Goal: Use online tool/utility: Utilize a website feature to perform a specific function

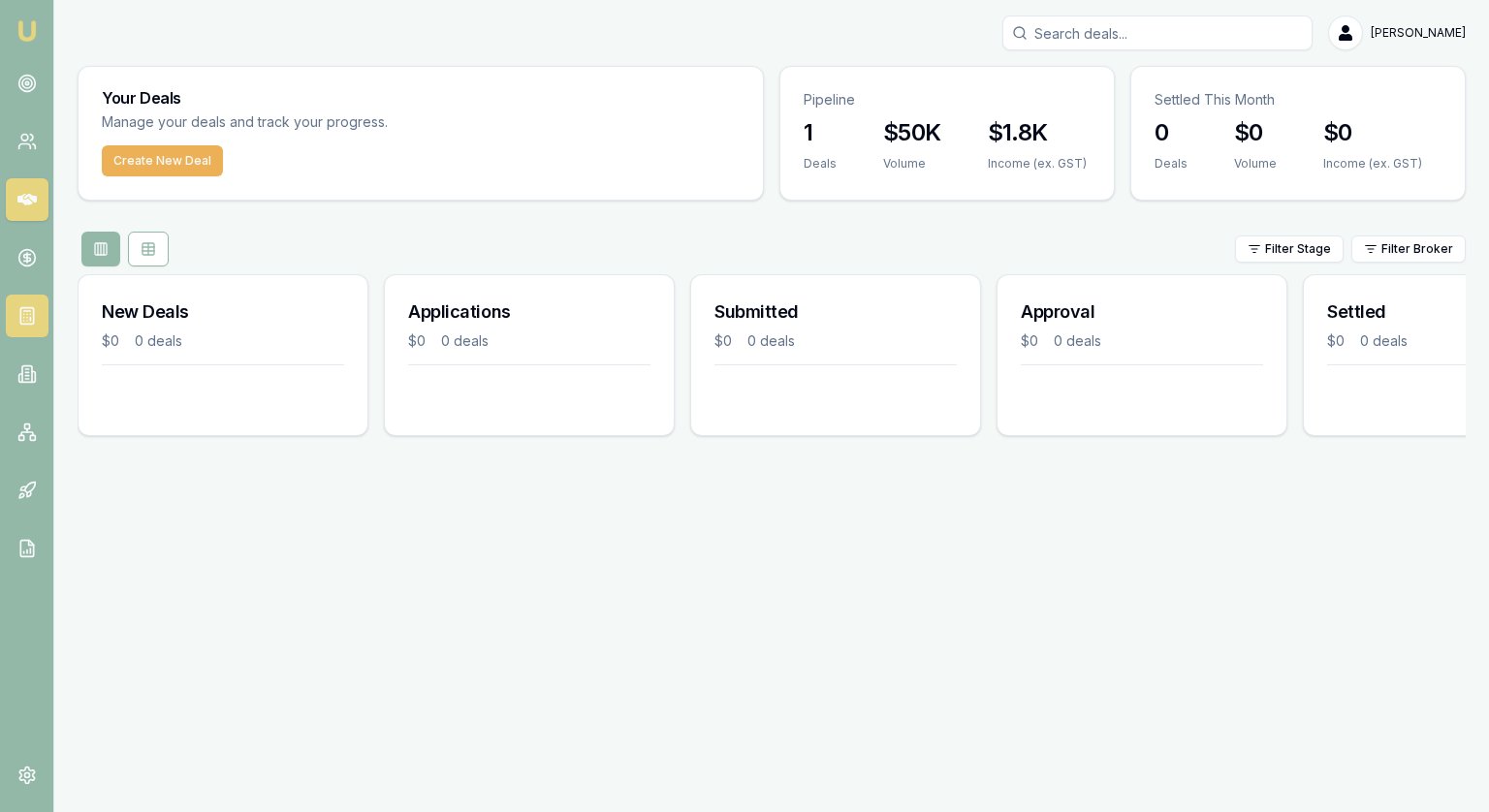
click at [37, 326] on link at bounding box center [27, 316] width 43 height 43
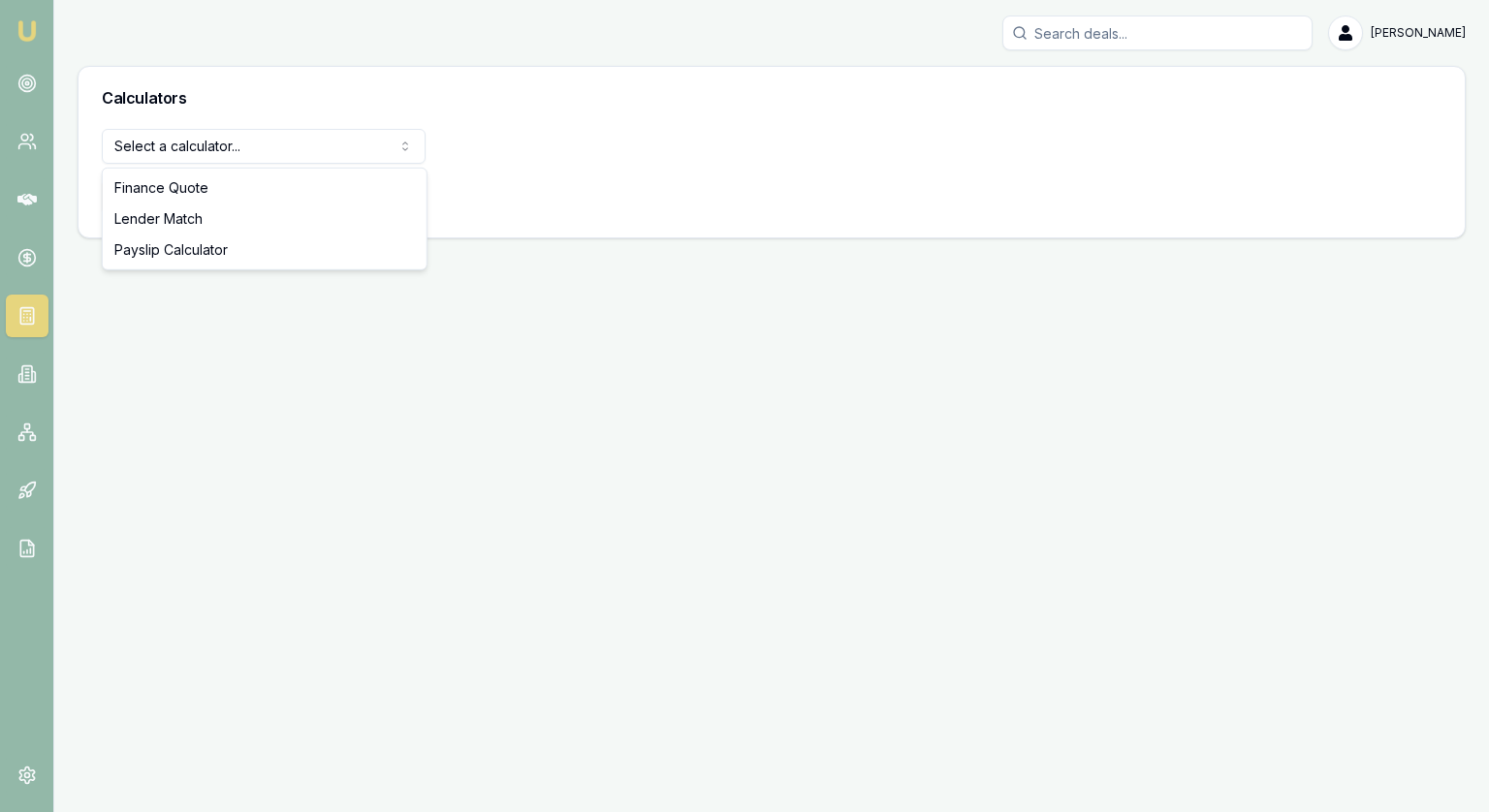
click at [179, 162] on body "[PERSON_NAME] [PERSON_NAME] Toggle Menu Calculators Select a calculator... Fina…" at bounding box center [744, 406] width 1489 height 812
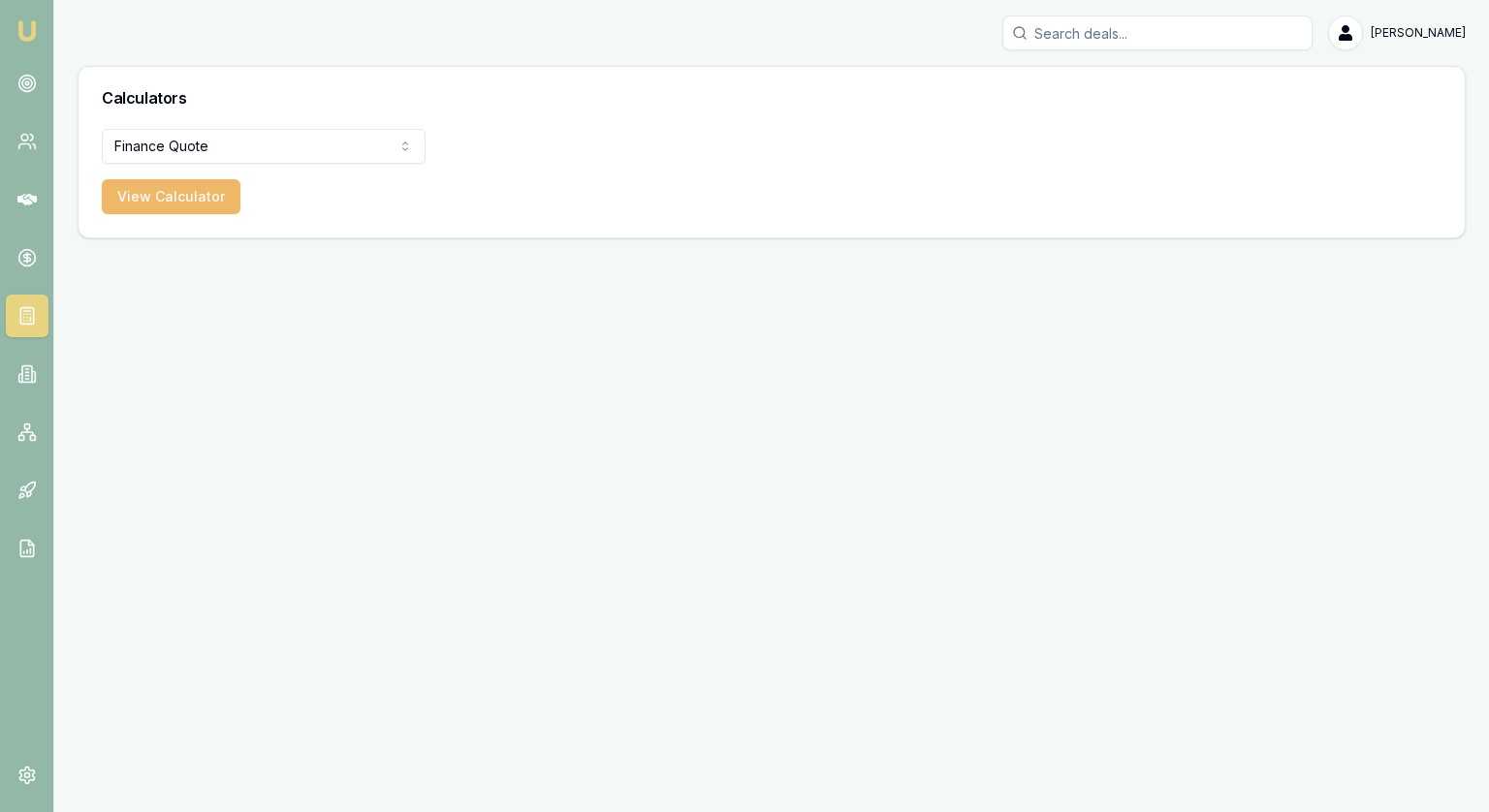
click at [202, 204] on button "View Calculator" at bounding box center [171, 197] width 138 height 35
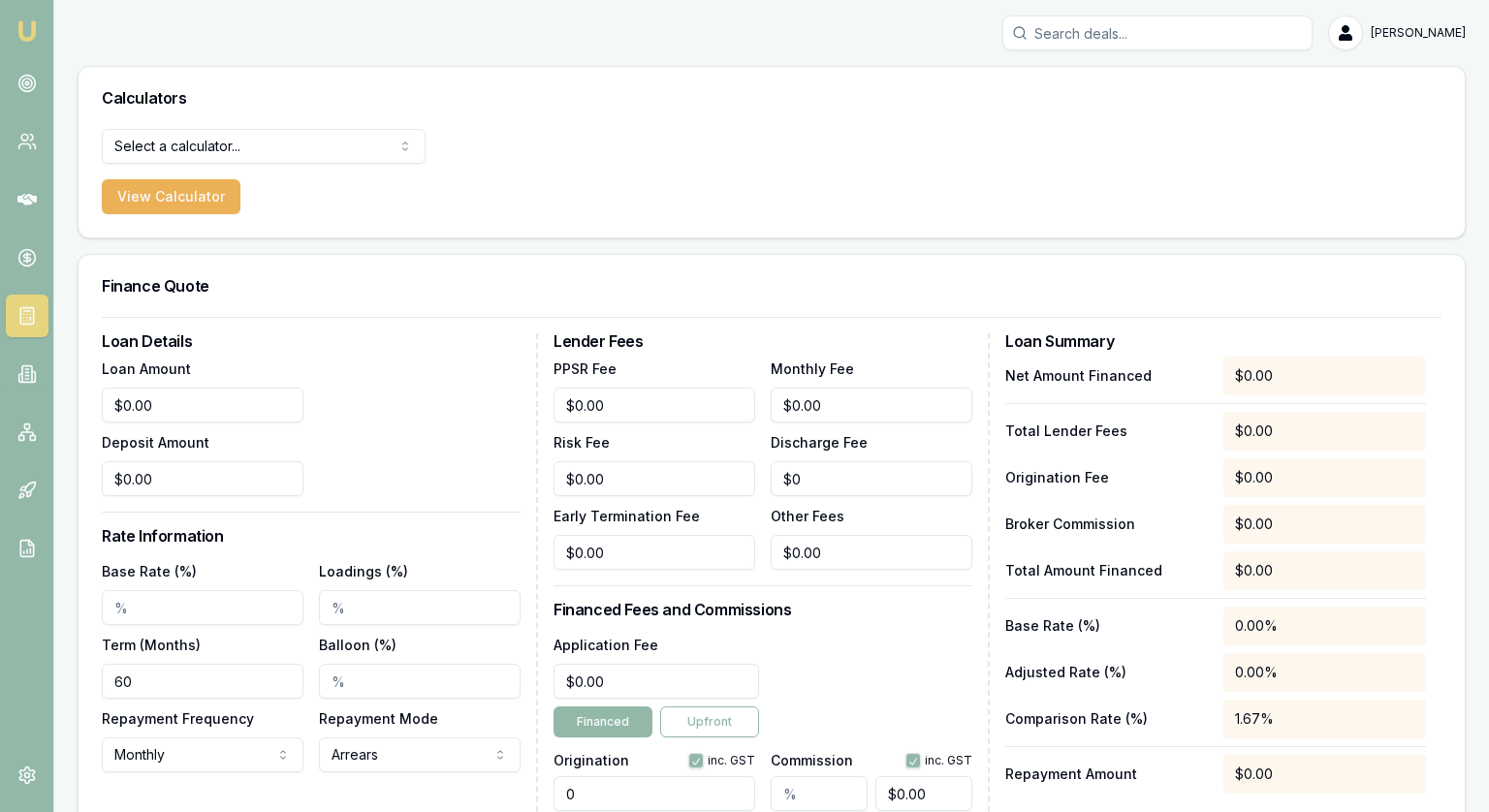
click at [264, 152] on html "[PERSON_NAME] [PERSON_NAME] Toggle Menu Calculators Select a calculator... Fina…" at bounding box center [744, 406] width 1489 height 812
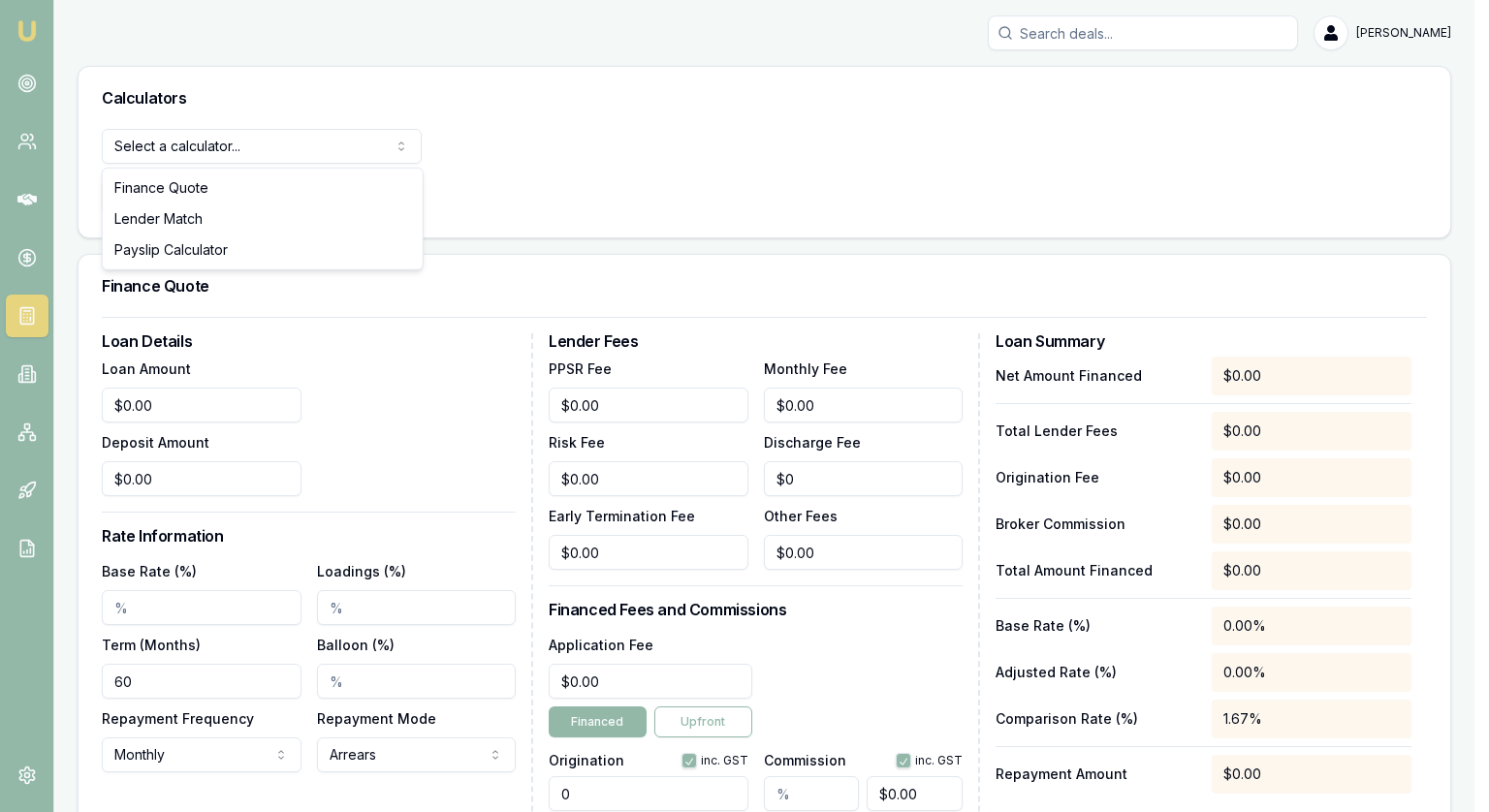
select select "lender-match"
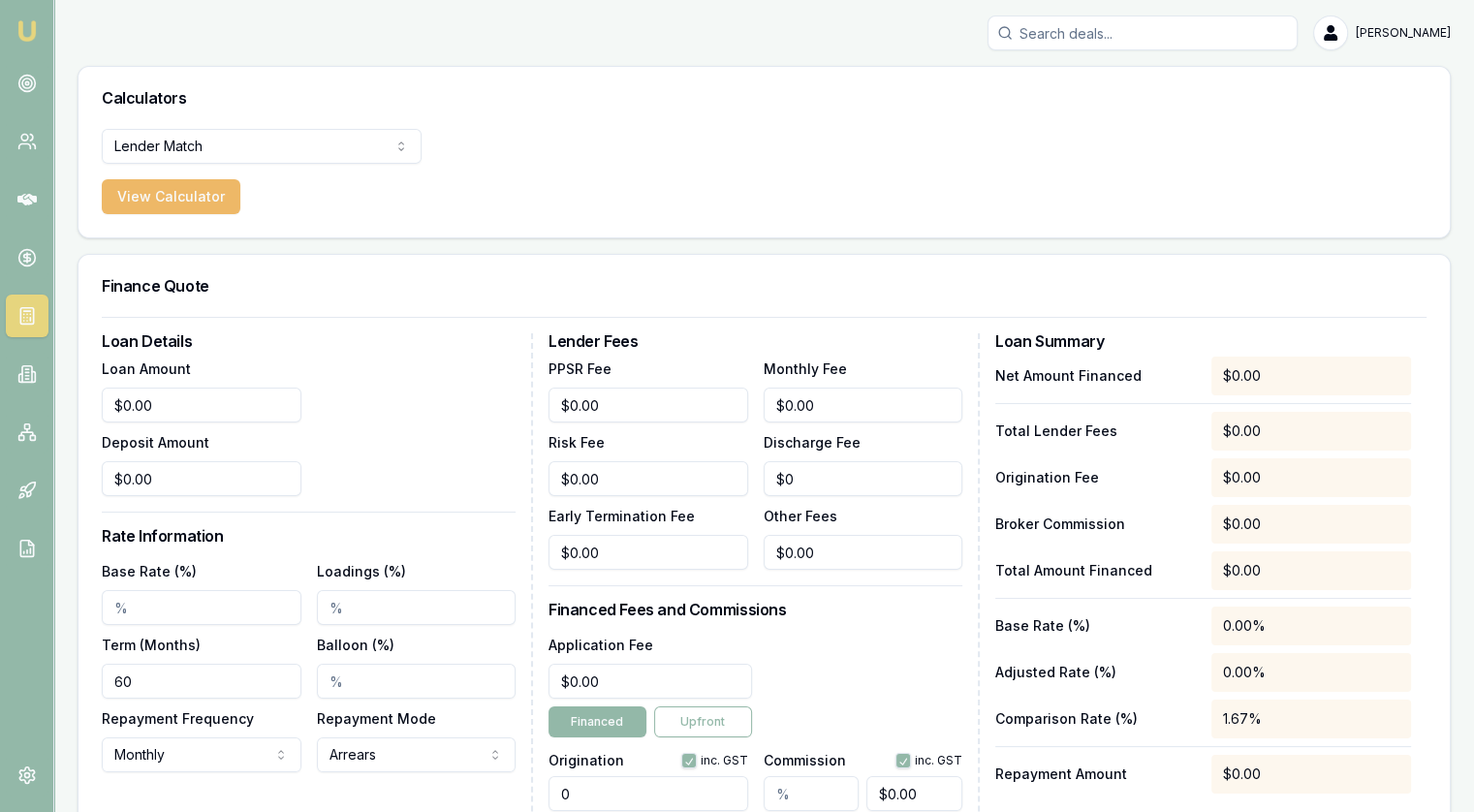
click at [126, 203] on button "View Calculator" at bounding box center [171, 197] width 138 height 35
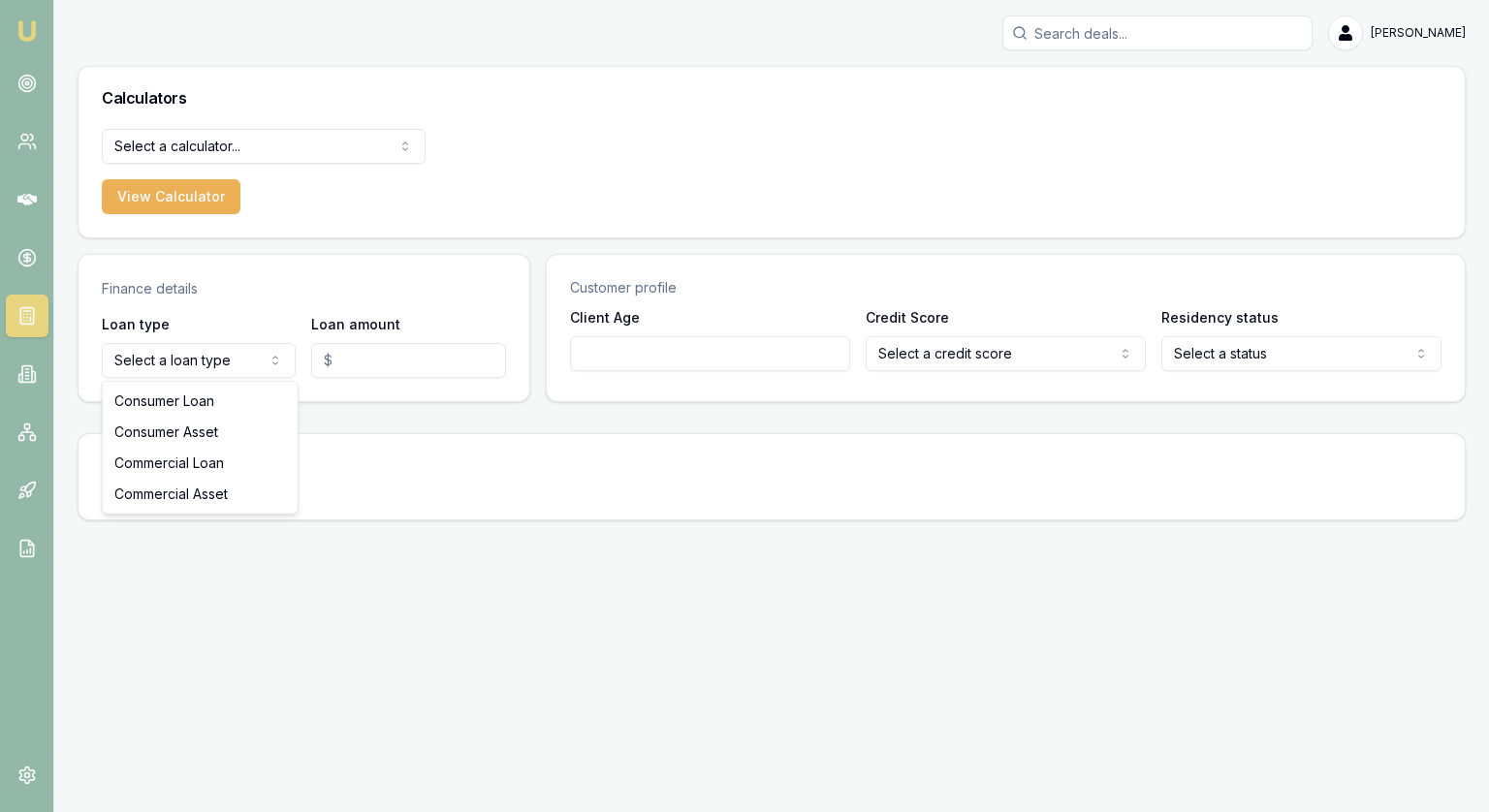
click at [212, 359] on html "[PERSON_NAME] [PERSON_NAME] Toggle Menu Calculators Select a calculator... Fina…" at bounding box center [744, 406] width 1489 height 812
select select "CONSUMER_LOAN"
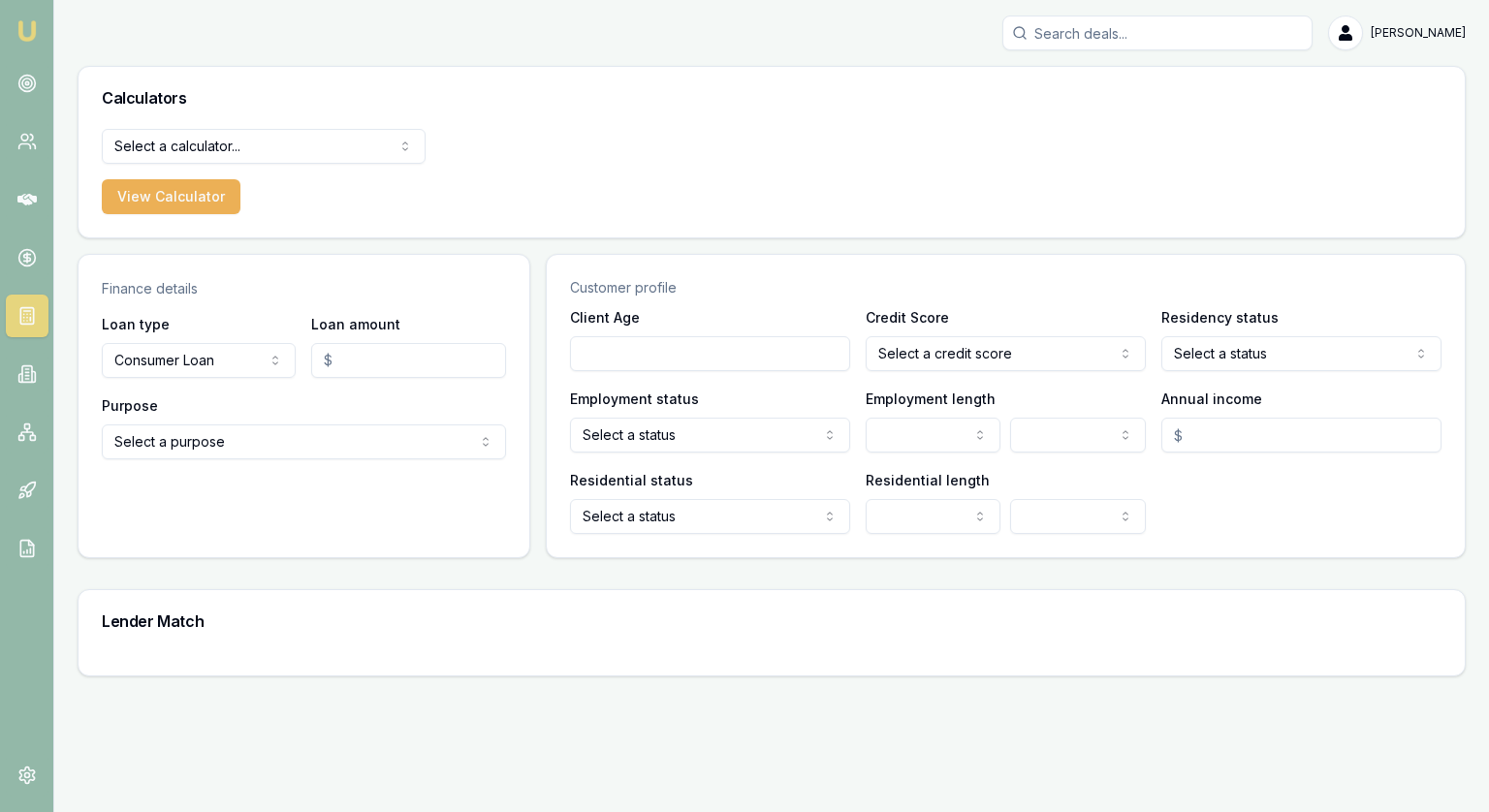
click at [366, 366] on input "Loan amount" at bounding box center [408, 360] width 194 height 35
type input "$30,000.00"
click at [277, 446] on html "[PERSON_NAME] [PERSON_NAME] Toggle Menu Calculators Select a calculator... Fina…" at bounding box center [744, 406] width 1489 height 812
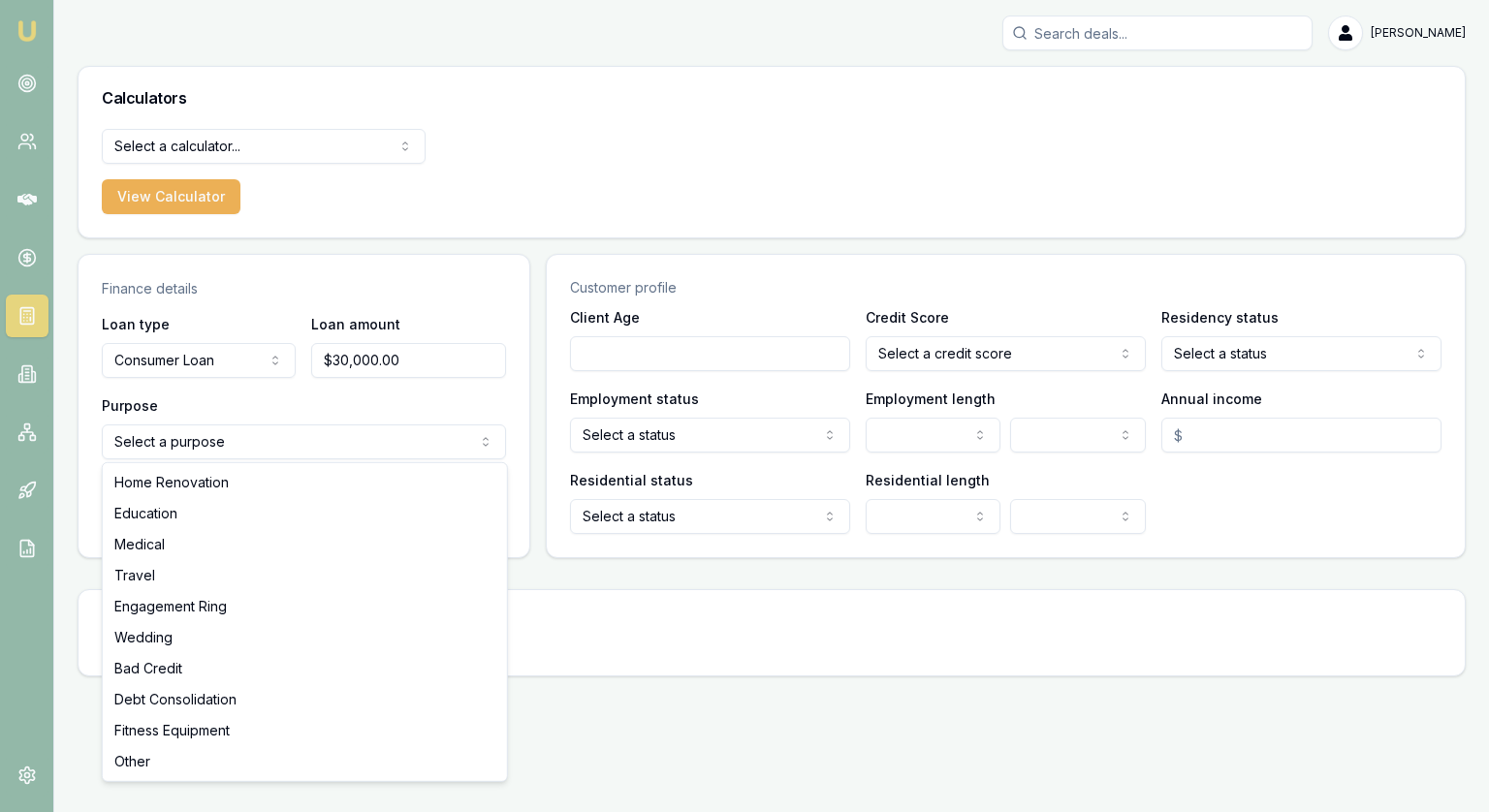
select select "DEBT_CONSOLIDATION"
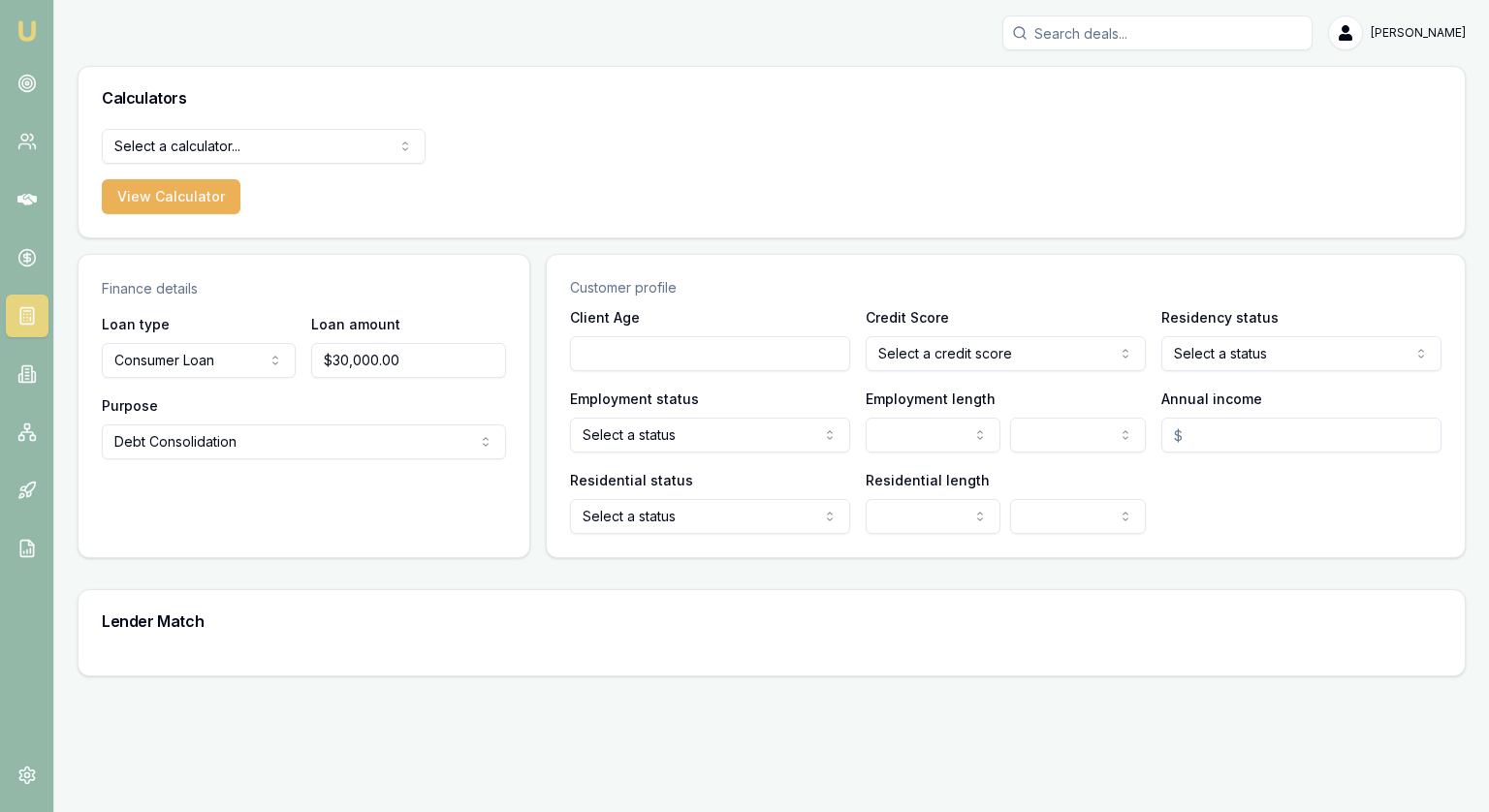
click at [671, 355] on input "Client Age" at bounding box center [710, 353] width 280 height 35
type input "40"
click at [1062, 355] on html "[PERSON_NAME] [PERSON_NAME] Toggle Menu Calculators Select a calculator... Fina…" at bounding box center [744, 406] width 1489 height 812
click at [1061, 352] on html "[PERSON_NAME] [PERSON_NAME] Toggle Menu Calculators Select a calculator... Fina…" at bounding box center [744, 406] width 1489 height 812
select select "AVERAGE"
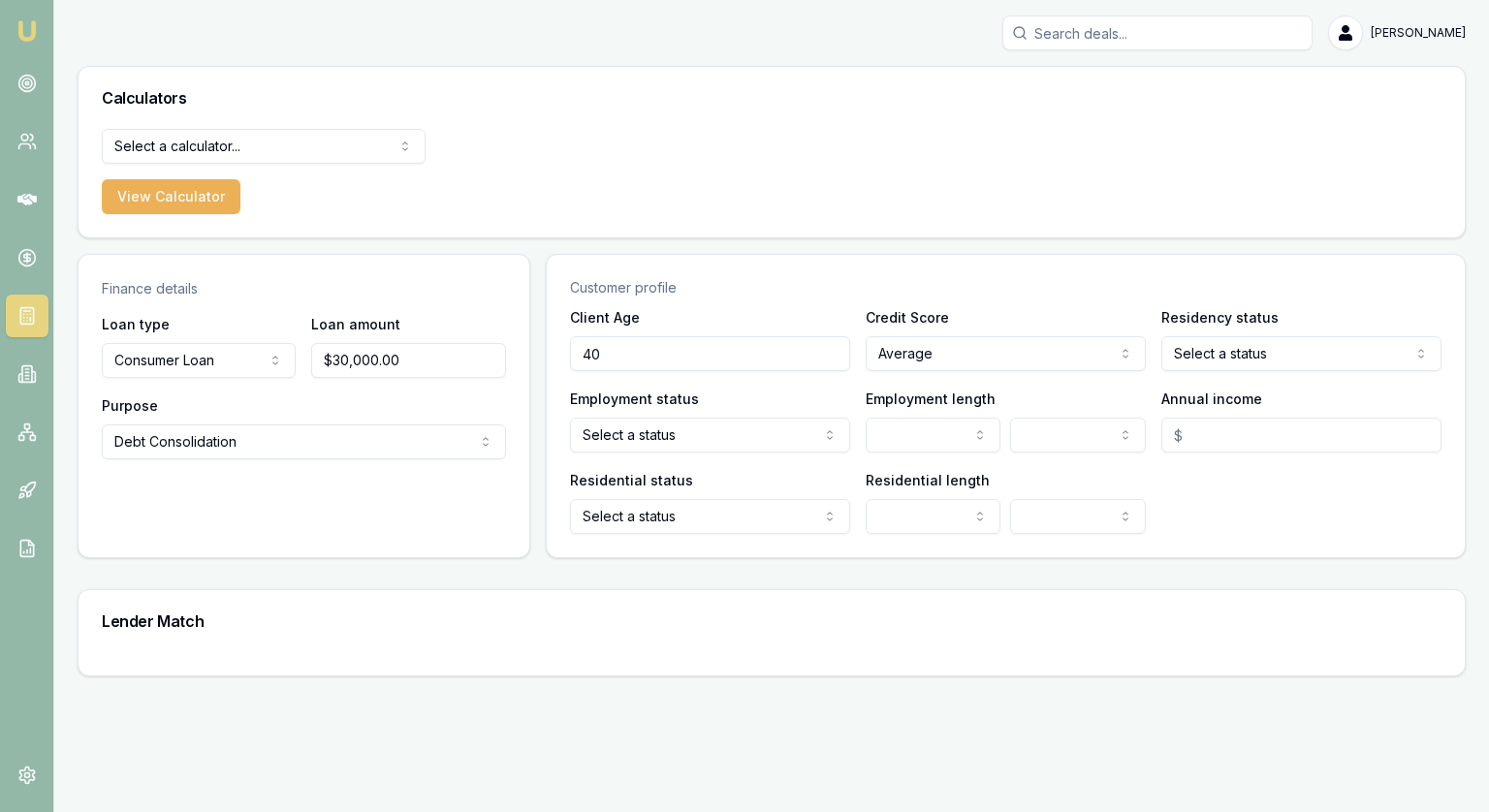
click at [1241, 360] on html "[PERSON_NAME] [PERSON_NAME] Toggle Menu Calculators Select a calculator... Fina…" at bounding box center [744, 406] width 1489 height 812
select select "[DEMOGRAPHIC_DATA]"
click at [666, 423] on html "[PERSON_NAME] [PERSON_NAME] Toggle Menu Calculators Select a calculator... Fina…" at bounding box center [744, 406] width 1489 height 812
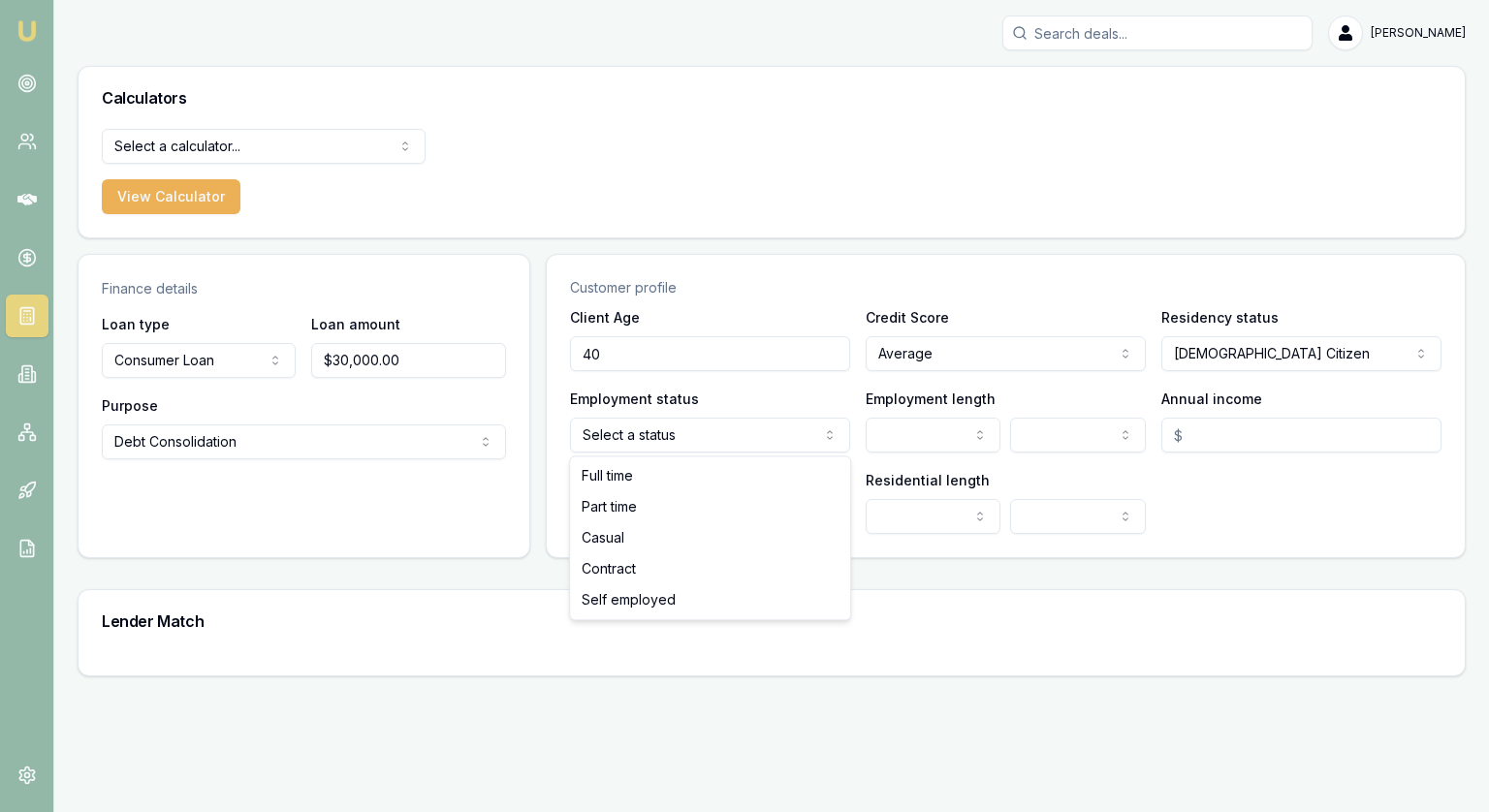
select select "FULL_TIME"
drag, startPoint x: 664, startPoint y: 486, endPoint x: 750, endPoint y: 471, distance: 87.3
click at [931, 435] on html "[PERSON_NAME] [PERSON_NAME] Toggle Menu Calculators Select a calculator... Fina…" at bounding box center [744, 406] width 1489 height 812
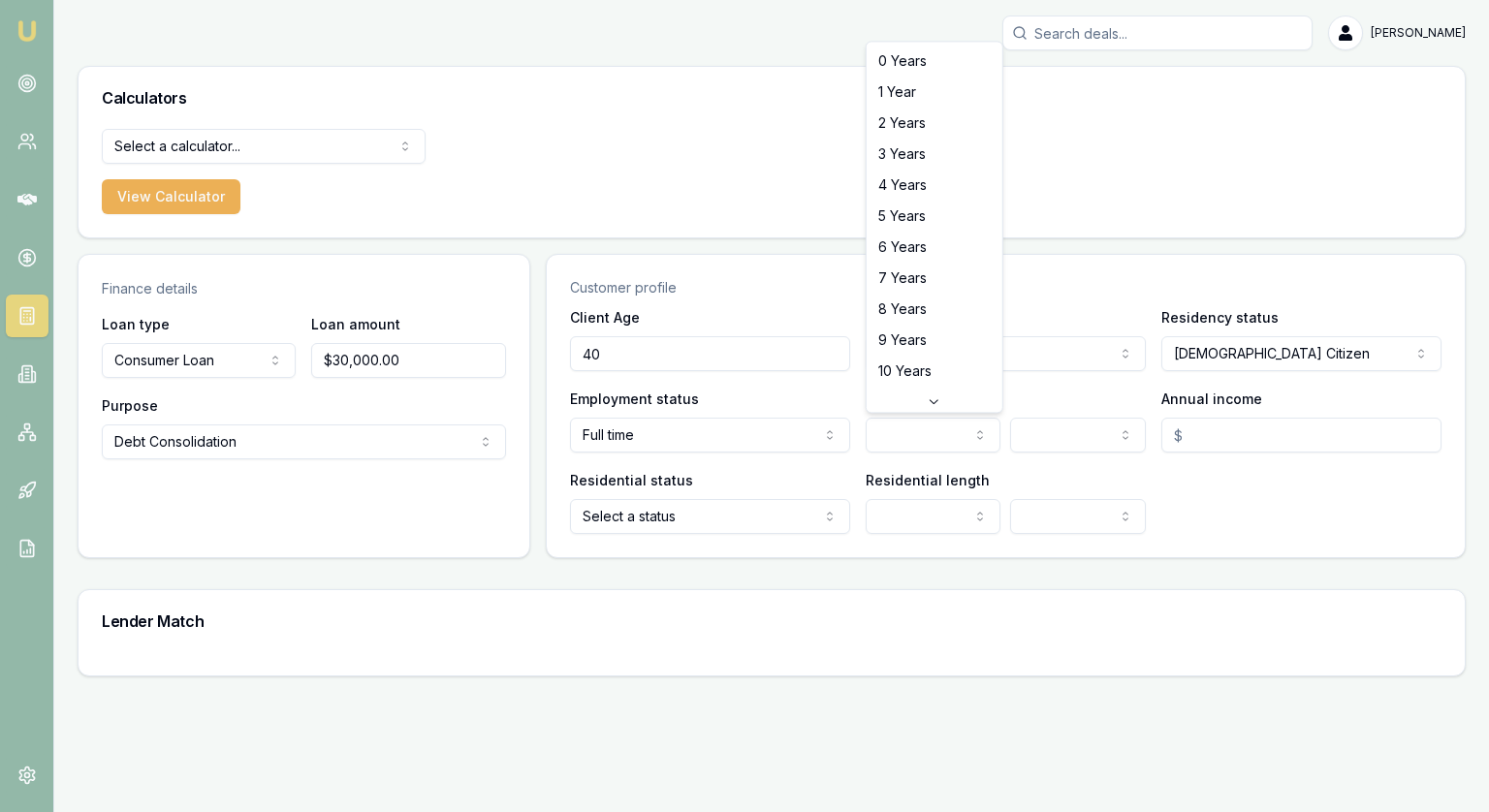
select select "8"
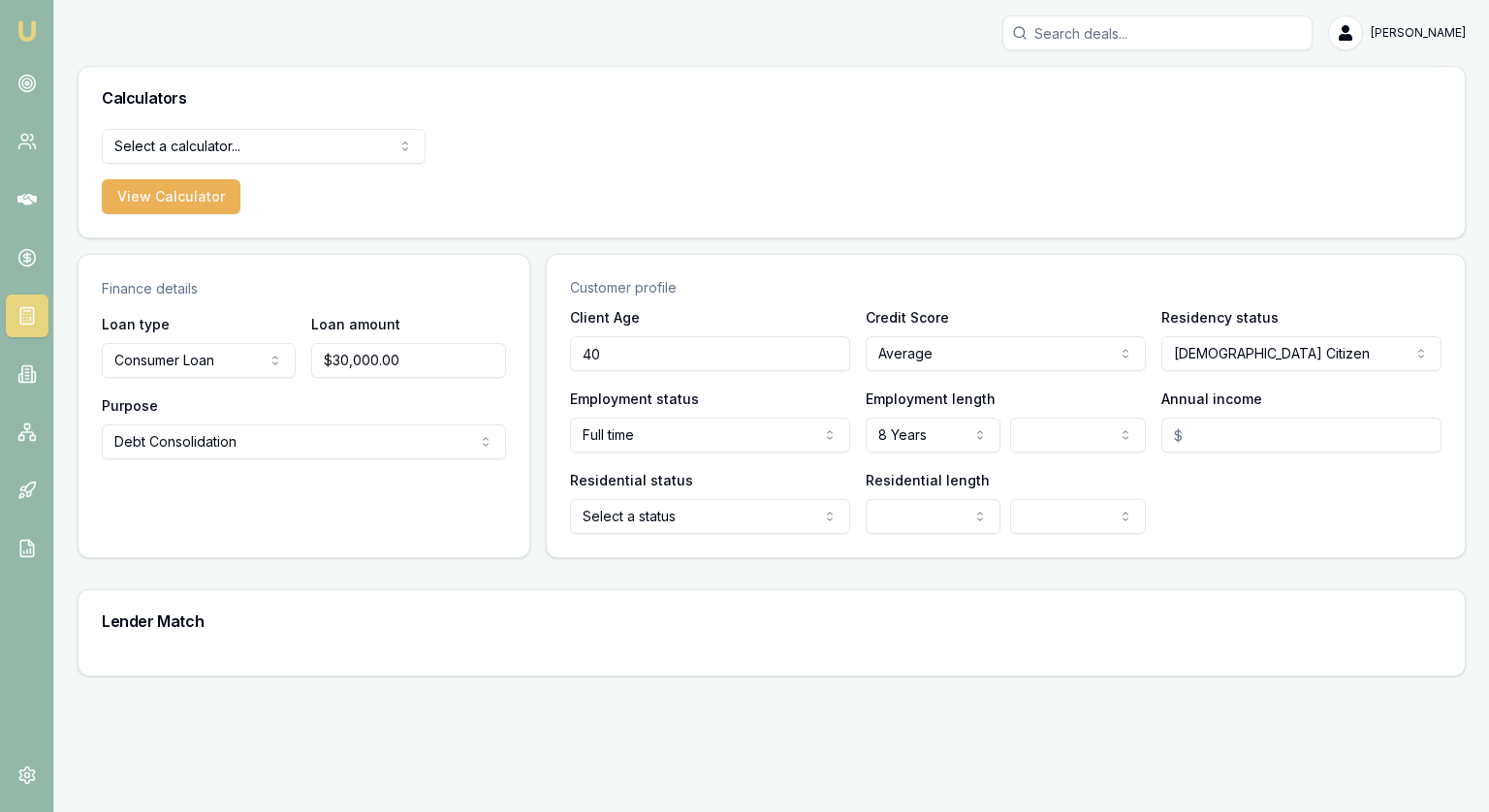
click at [1241, 436] on input "Annual income" at bounding box center [1302, 435] width 280 height 35
type input "$110,000.00"
click at [694, 516] on html "[PERSON_NAME] [PERSON_NAME] Toggle Menu Calculators Select a calculator... Fina…" at bounding box center [744, 406] width 1489 height 812
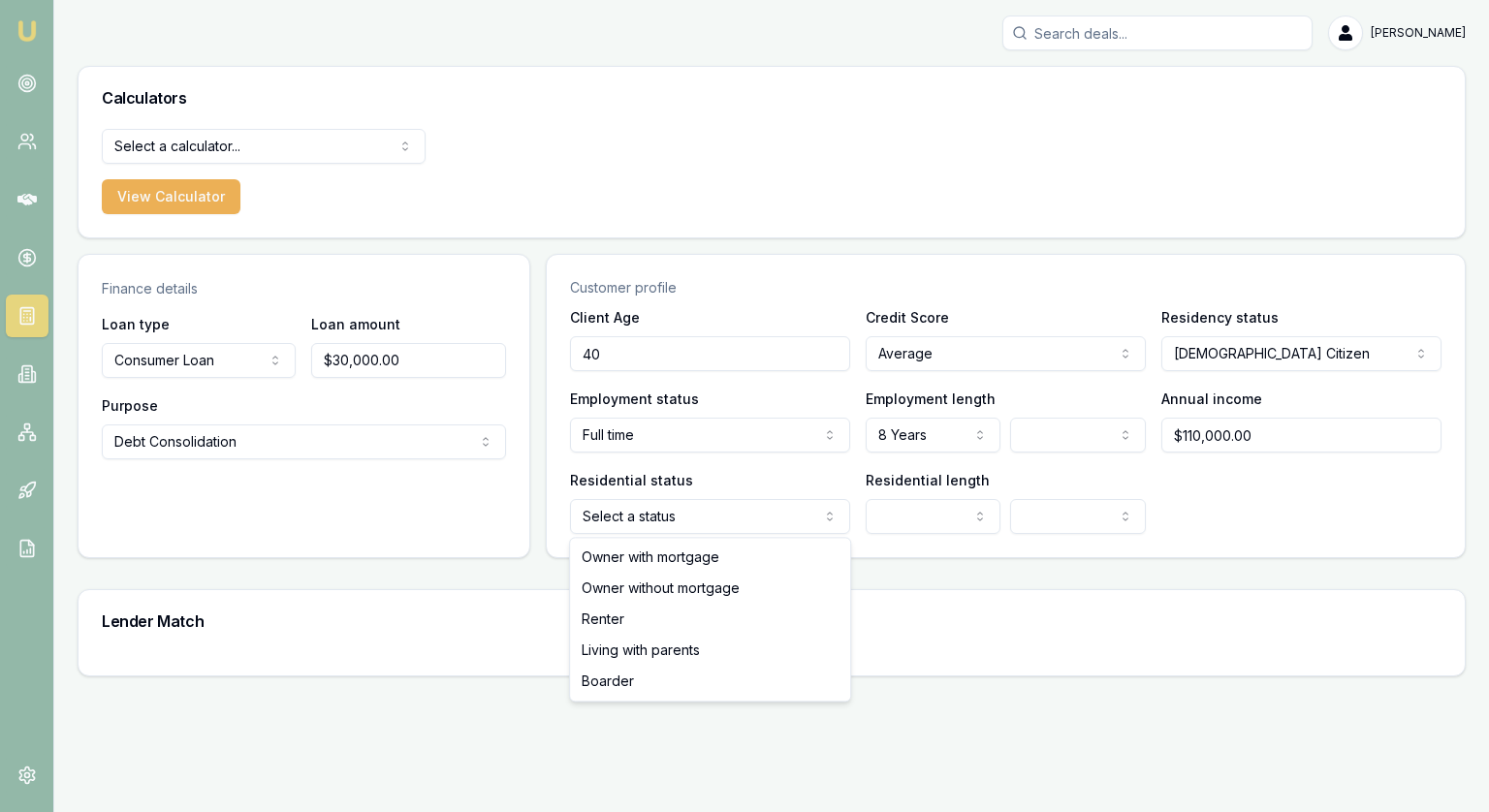
select select "RENTER"
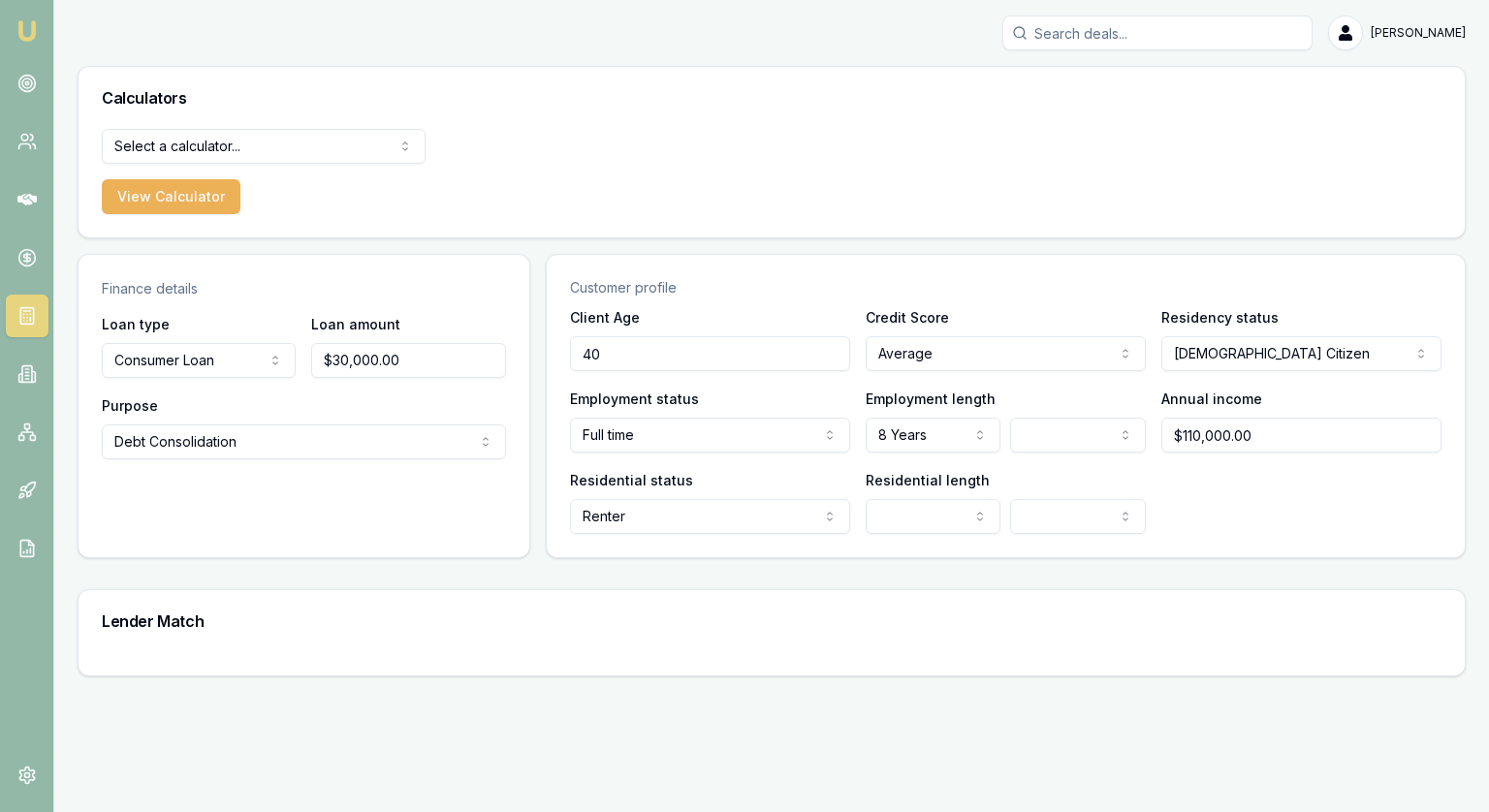
click at [941, 507] on html "[PERSON_NAME] [PERSON_NAME] Toggle Menu Calculators Select a calculator... Fina…" at bounding box center [744, 406] width 1489 height 812
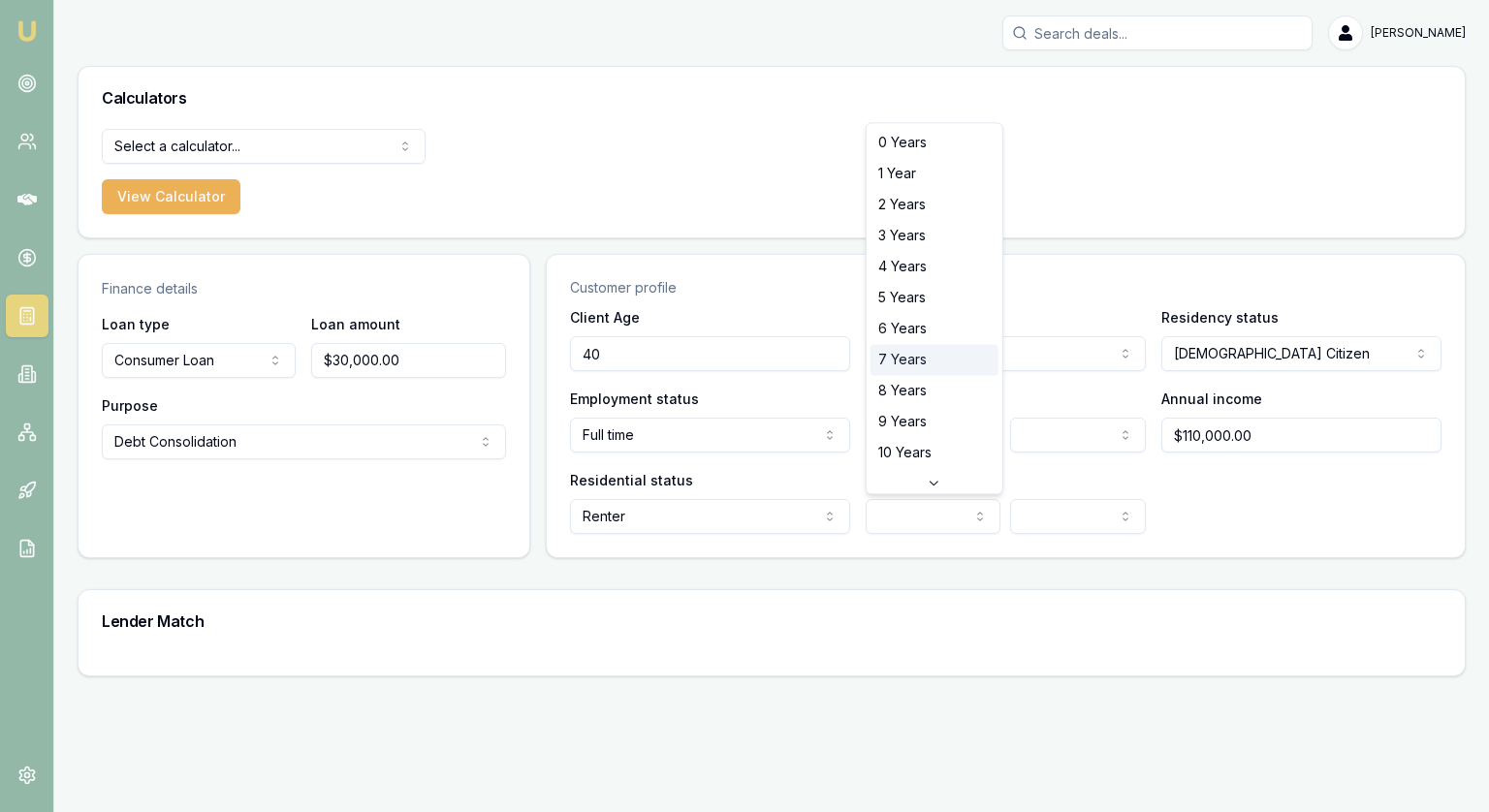
select select "7"
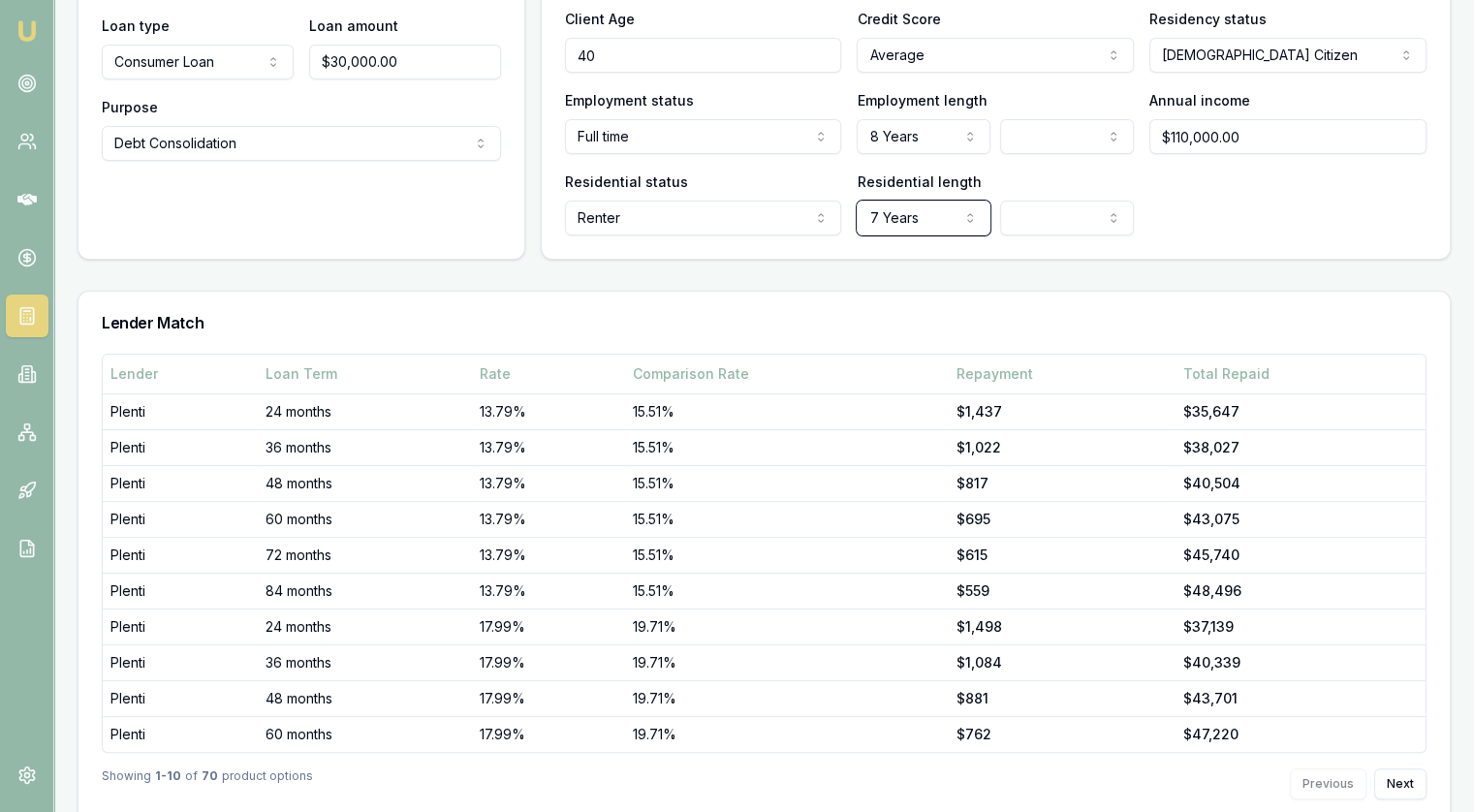
scroll to position [337, 0]
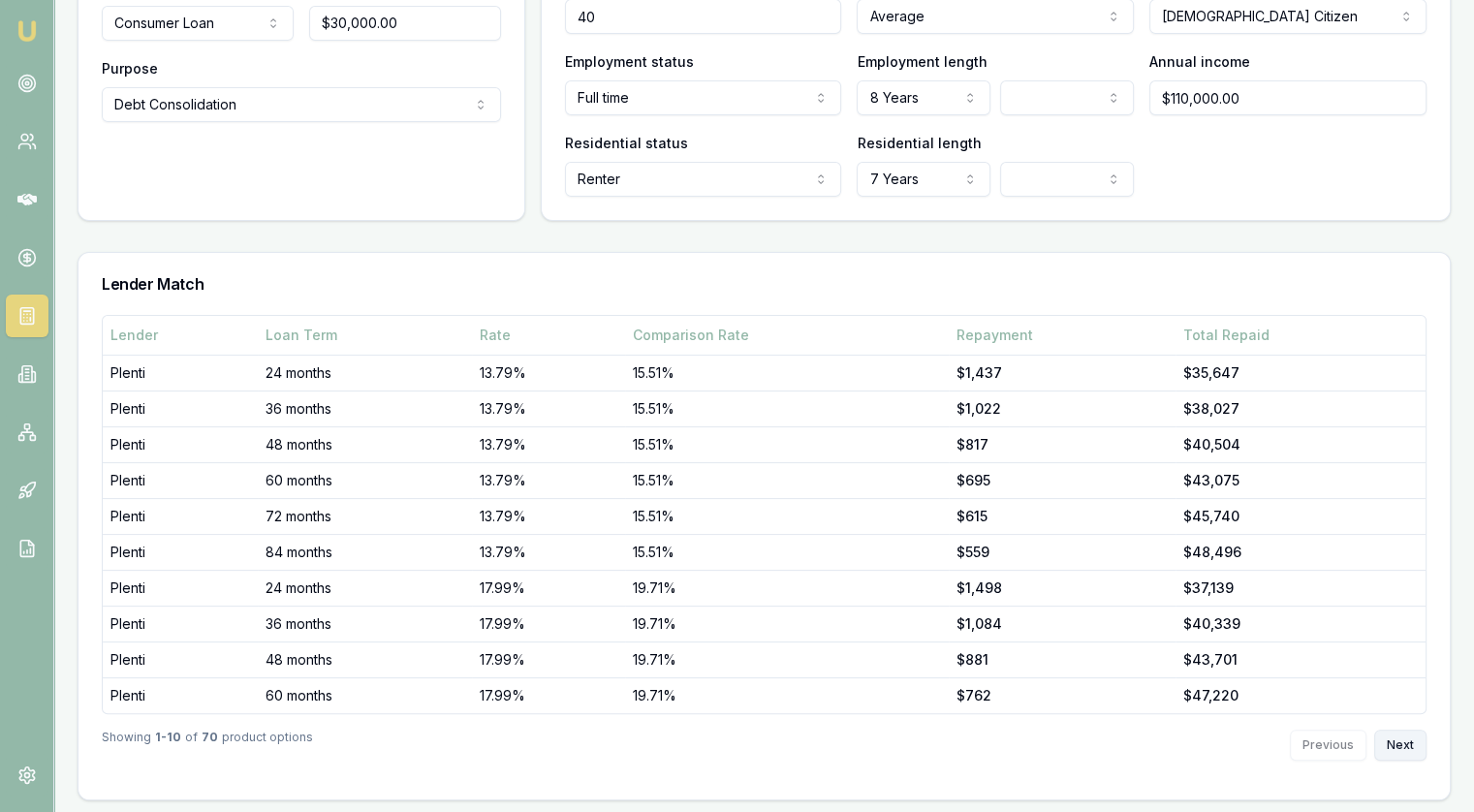
click at [1405, 749] on button "Next" at bounding box center [1401, 746] width 53 height 31
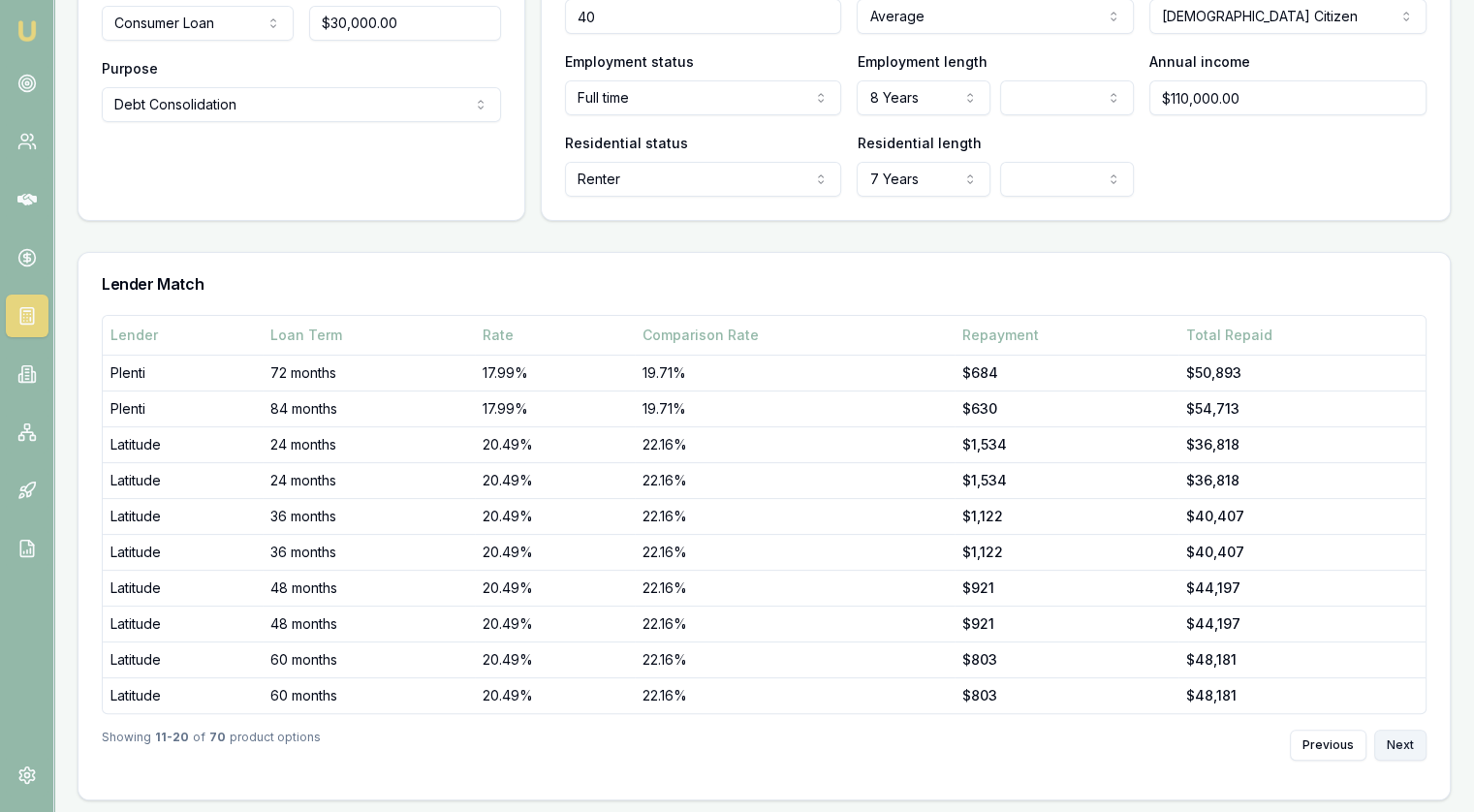
click at [1405, 749] on button "Next" at bounding box center [1401, 746] width 53 height 31
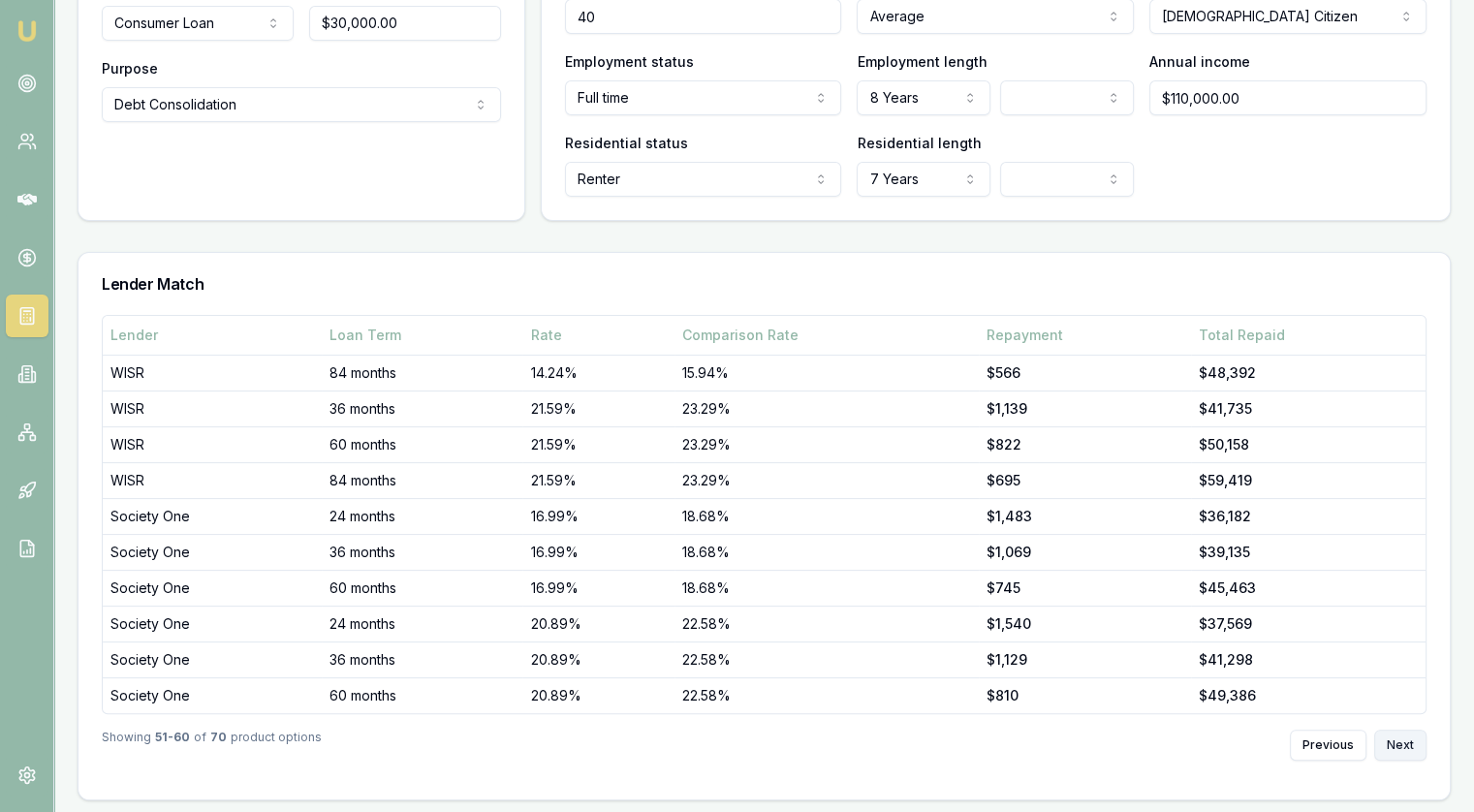
click at [1405, 749] on button "Next" at bounding box center [1401, 746] width 53 height 31
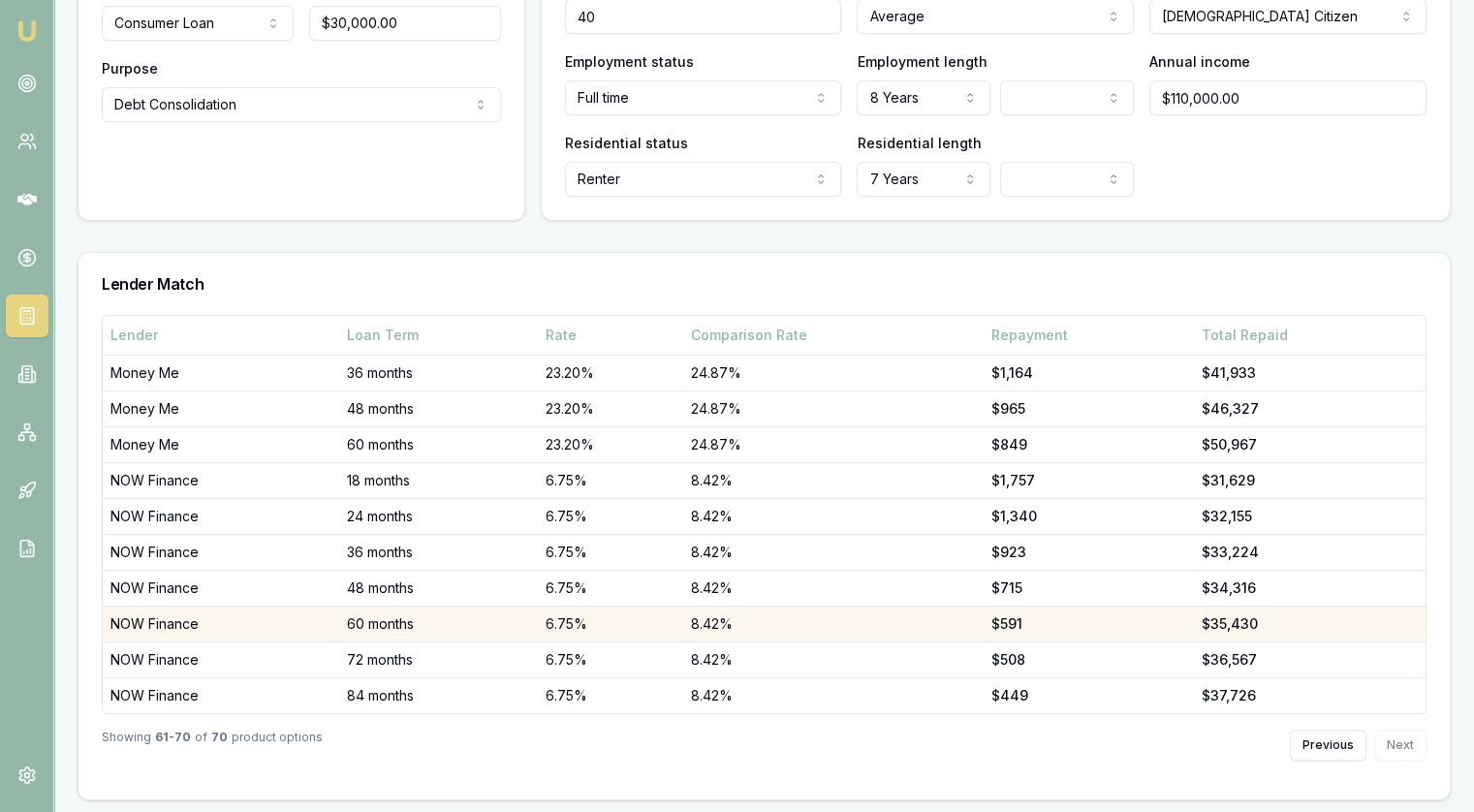
click at [120, 624] on td "NOW Finance" at bounding box center [221, 623] width 237 height 36
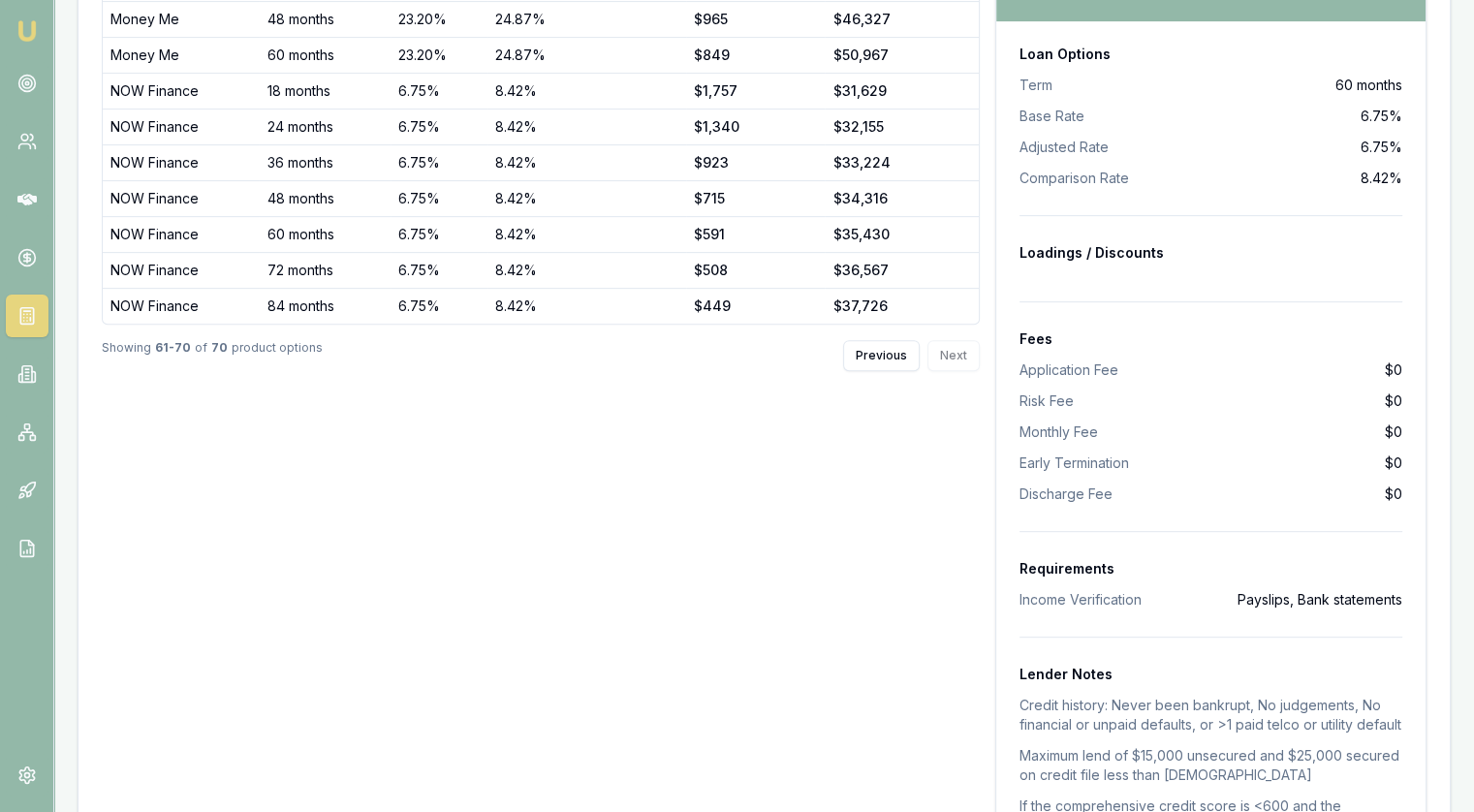
scroll to position [433, 0]
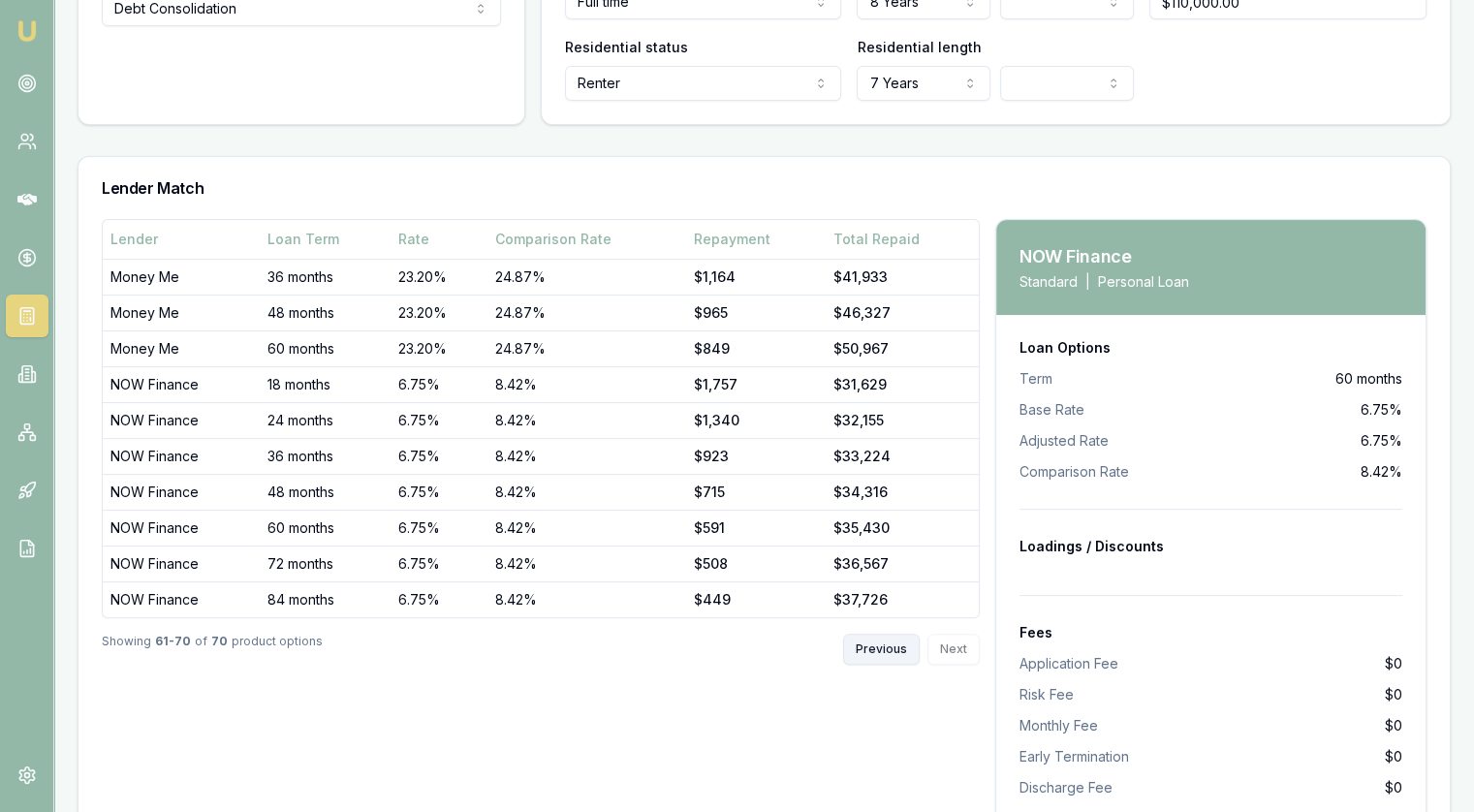
click at [880, 634] on button "Previous" at bounding box center [881, 649] width 77 height 31
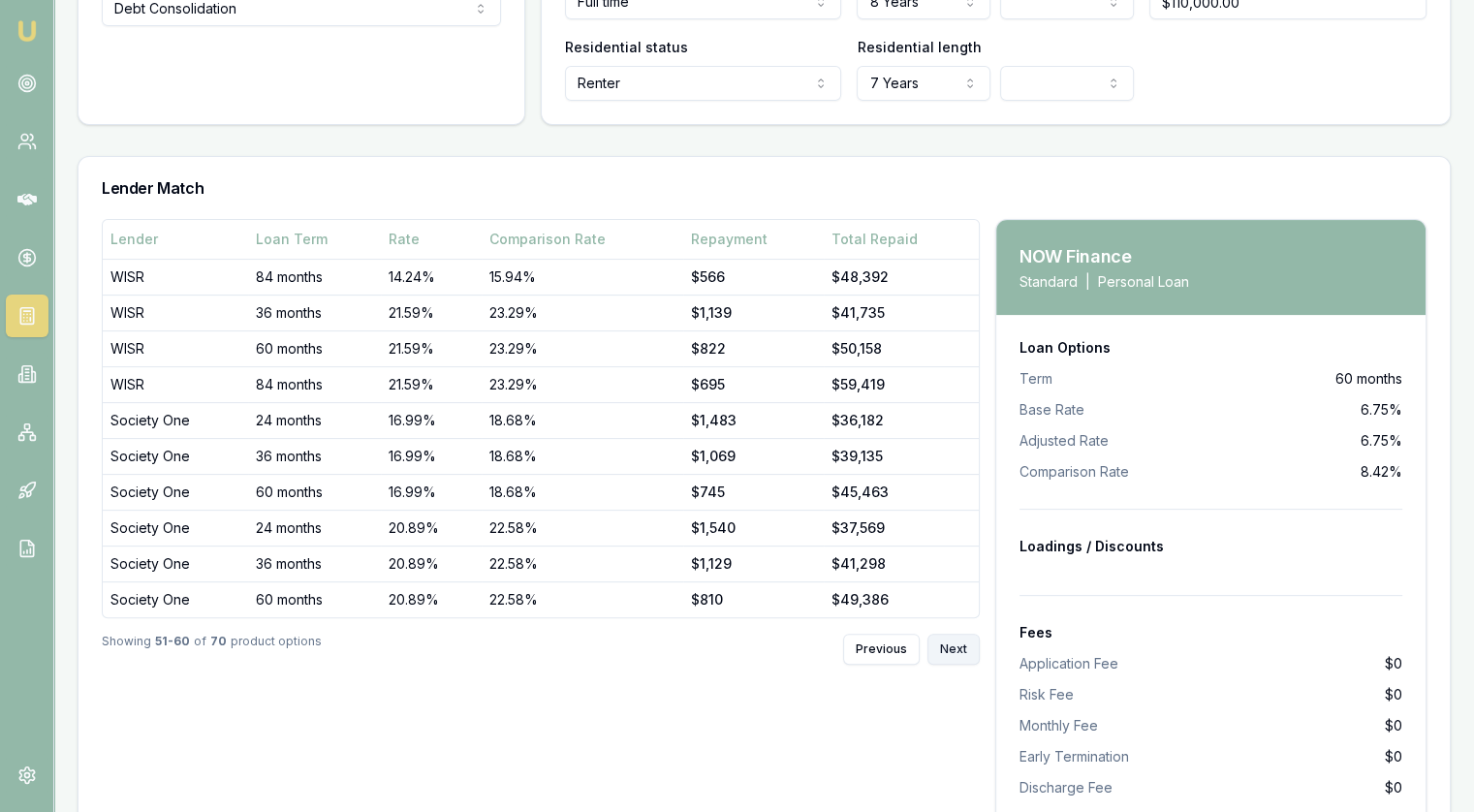
click at [972, 639] on button "Next" at bounding box center [954, 649] width 53 height 31
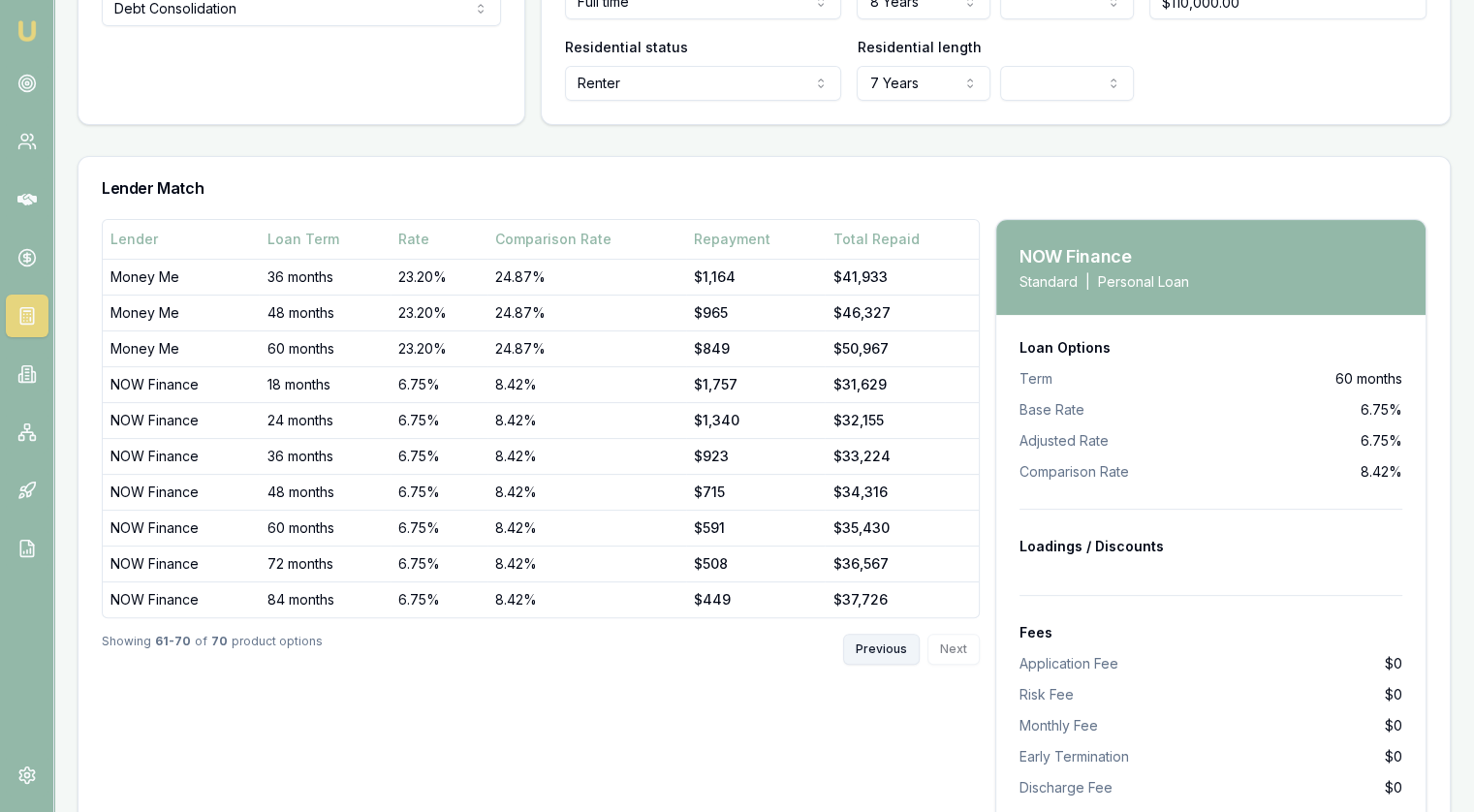
click at [873, 646] on button "Previous" at bounding box center [881, 649] width 77 height 31
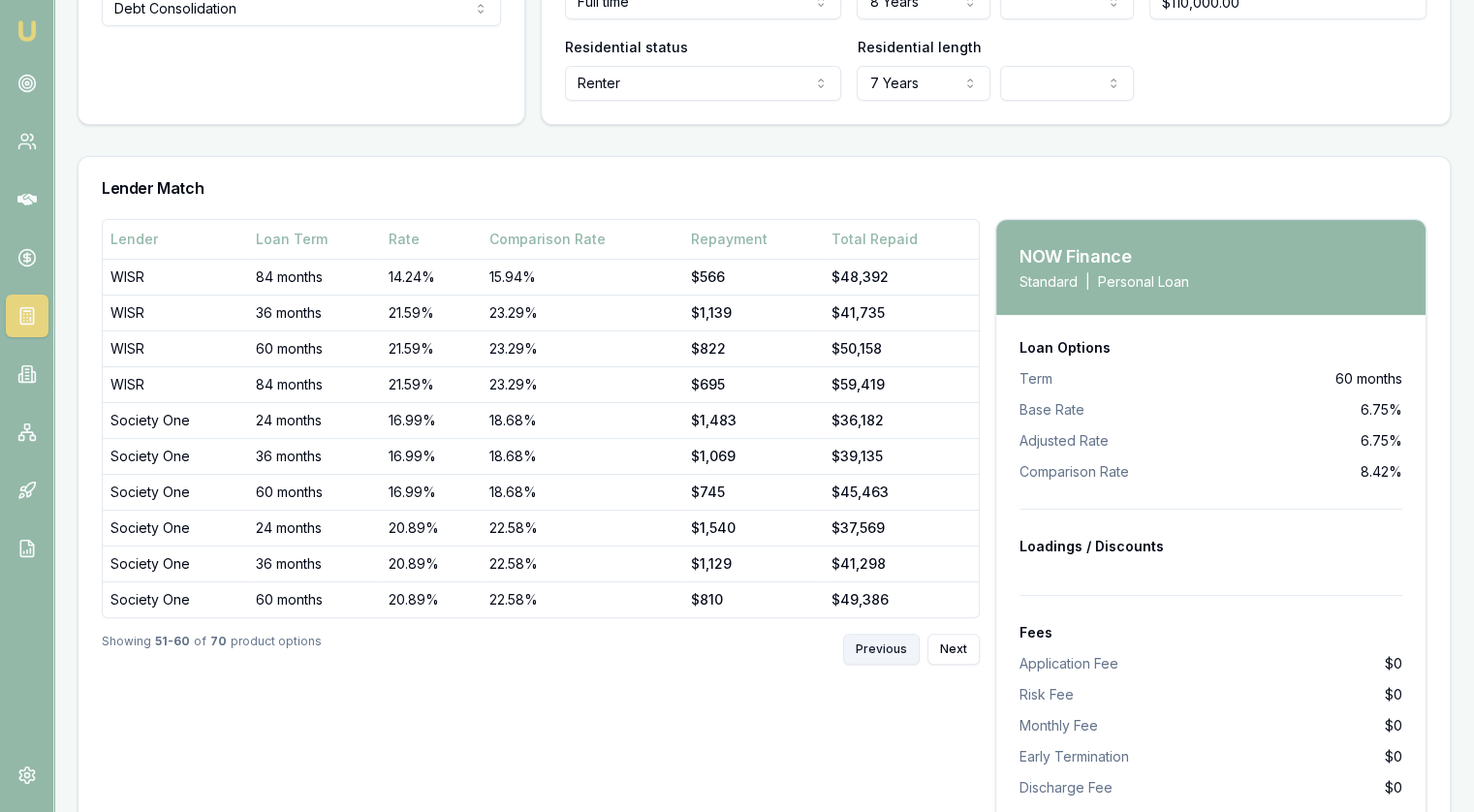
click at [873, 646] on button "Previous" at bounding box center [881, 649] width 77 height 31
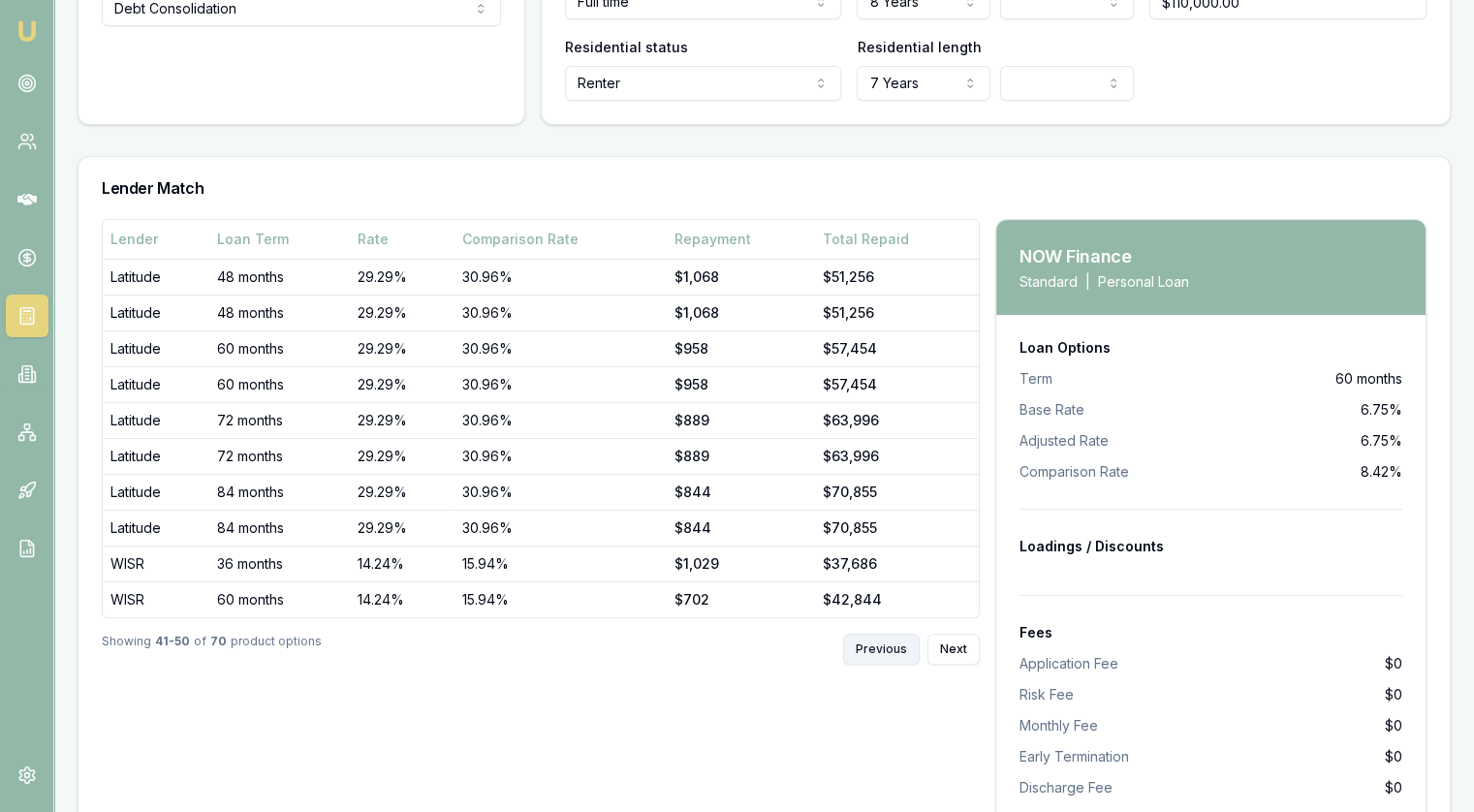
click at [873, 646] on button "Previous" at bounding box center [881, 649] width 77 height 31
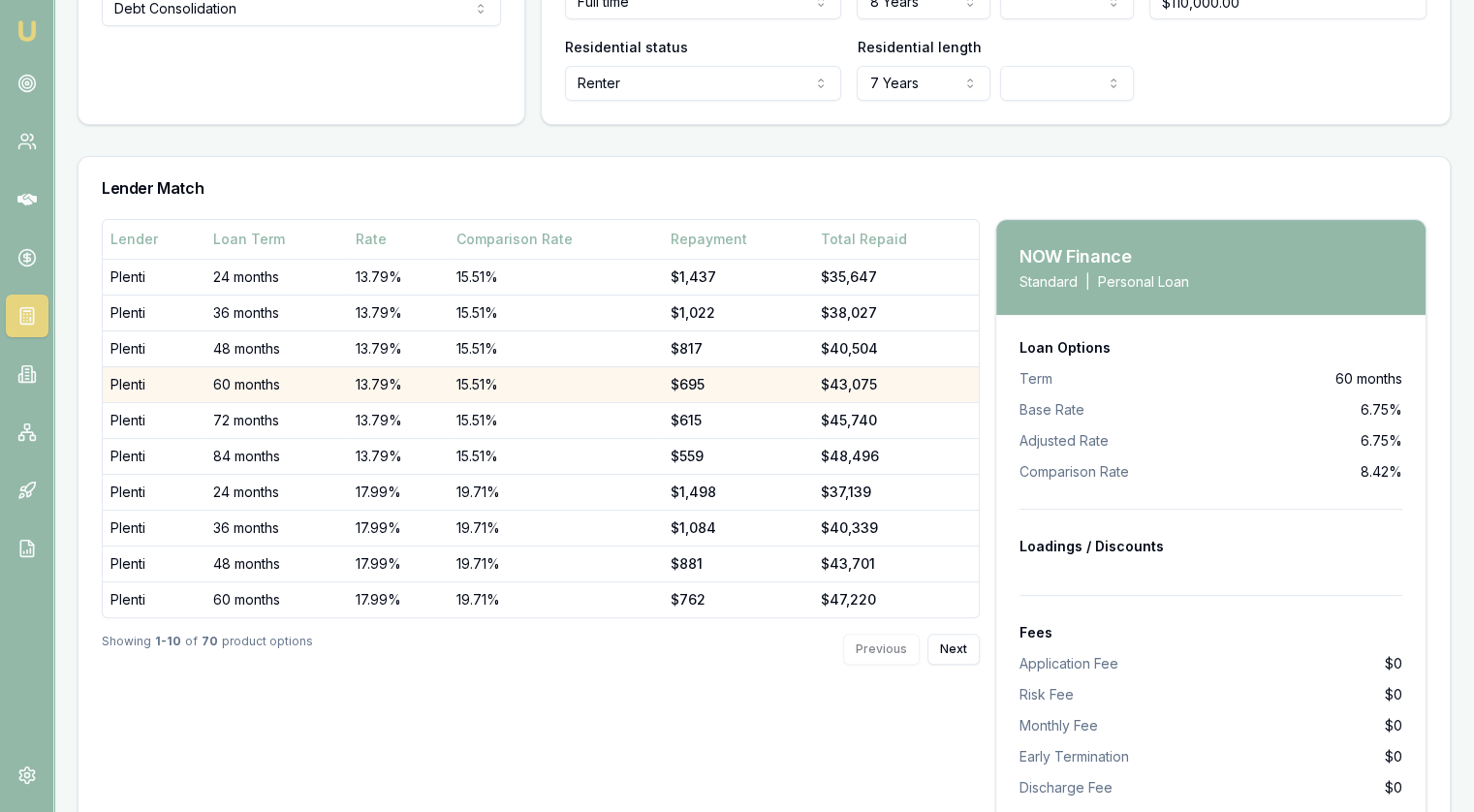
click at [448, 378] on td "13.79%" at bounding box center [397, 384] width 101 height 36
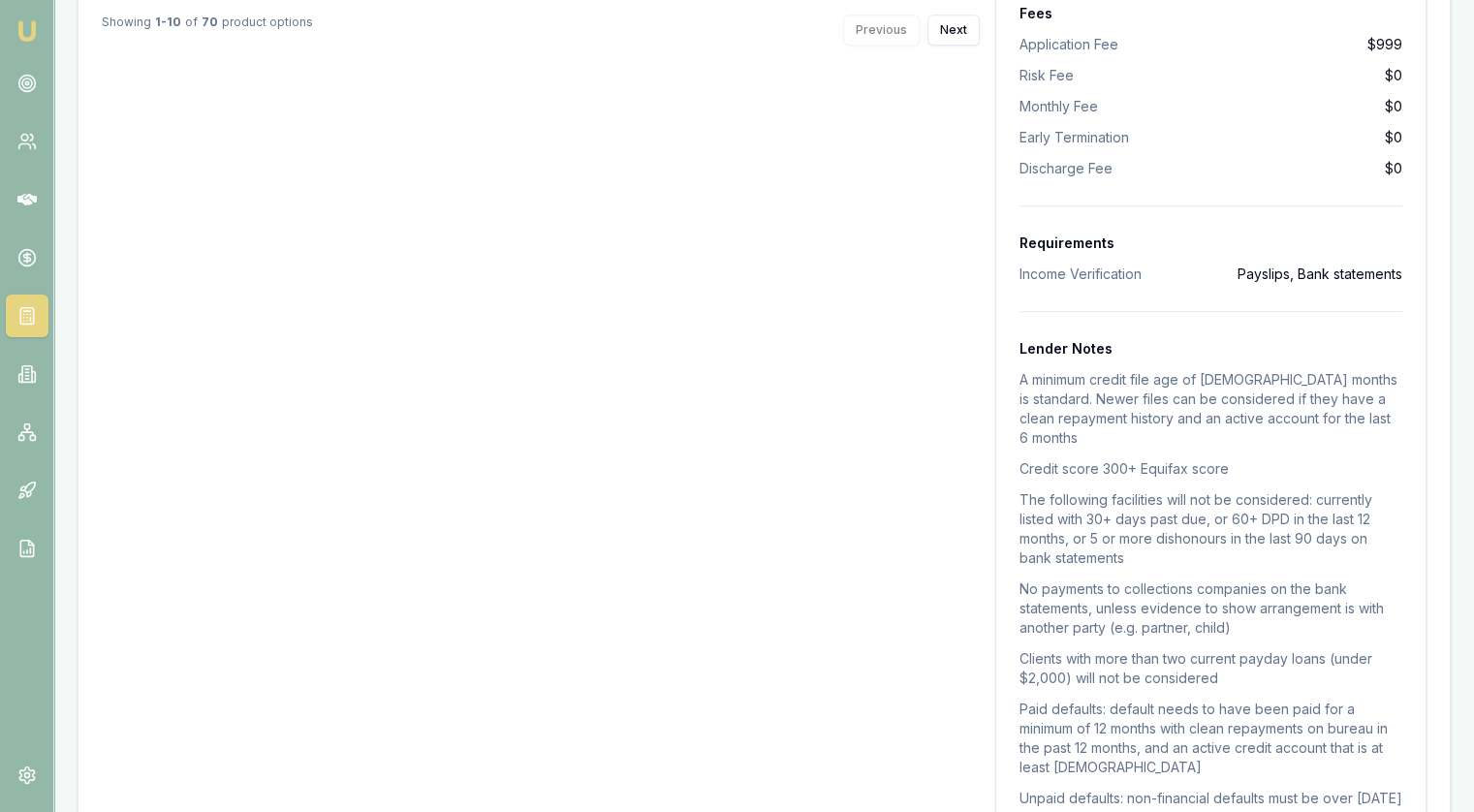
scroll to position [1112, 0]
